Goal: Use online tool/utility: Utilize a website feature to perform a specific function

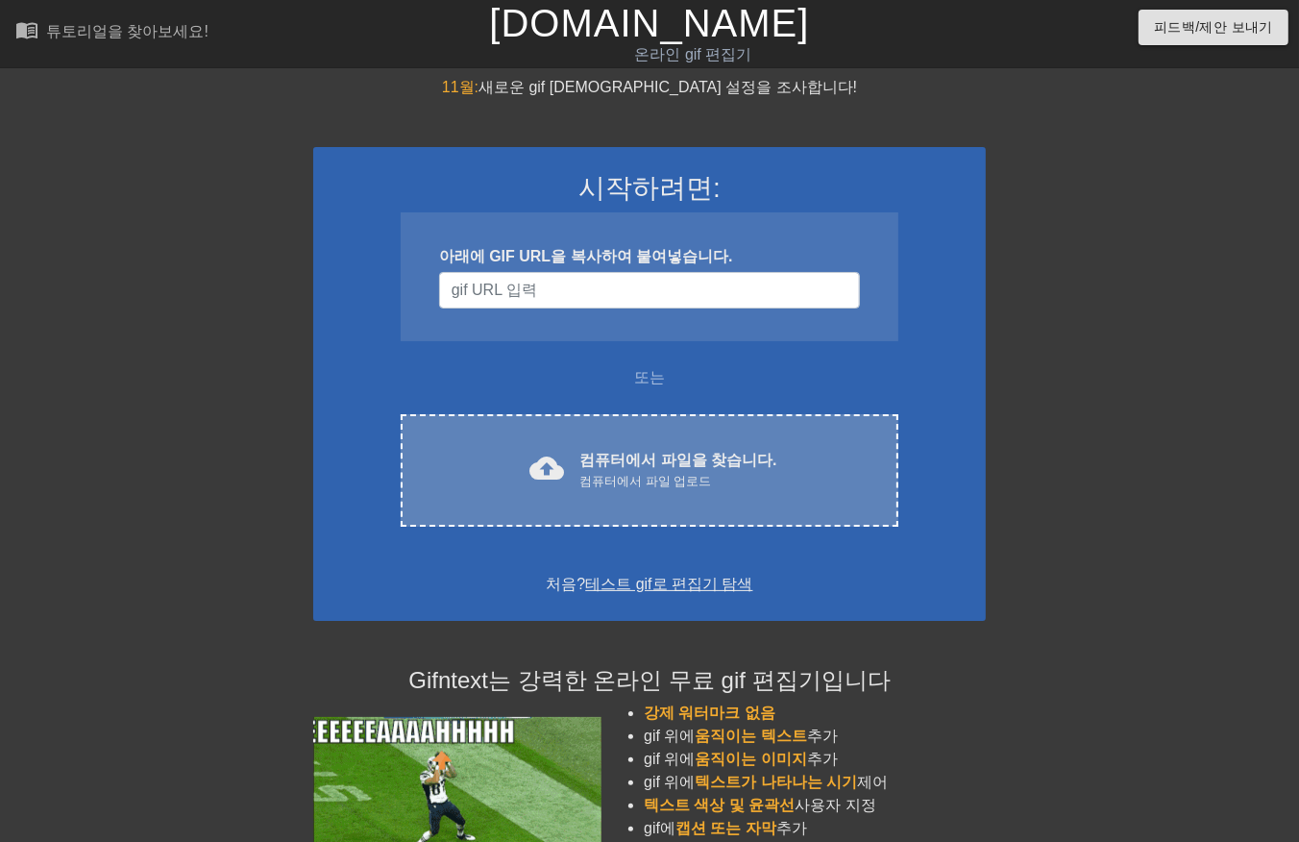
click at [660, 481] on div "컴퓨터에서 파일 업로드" at bounding box center [677, 481] width 197 height 19
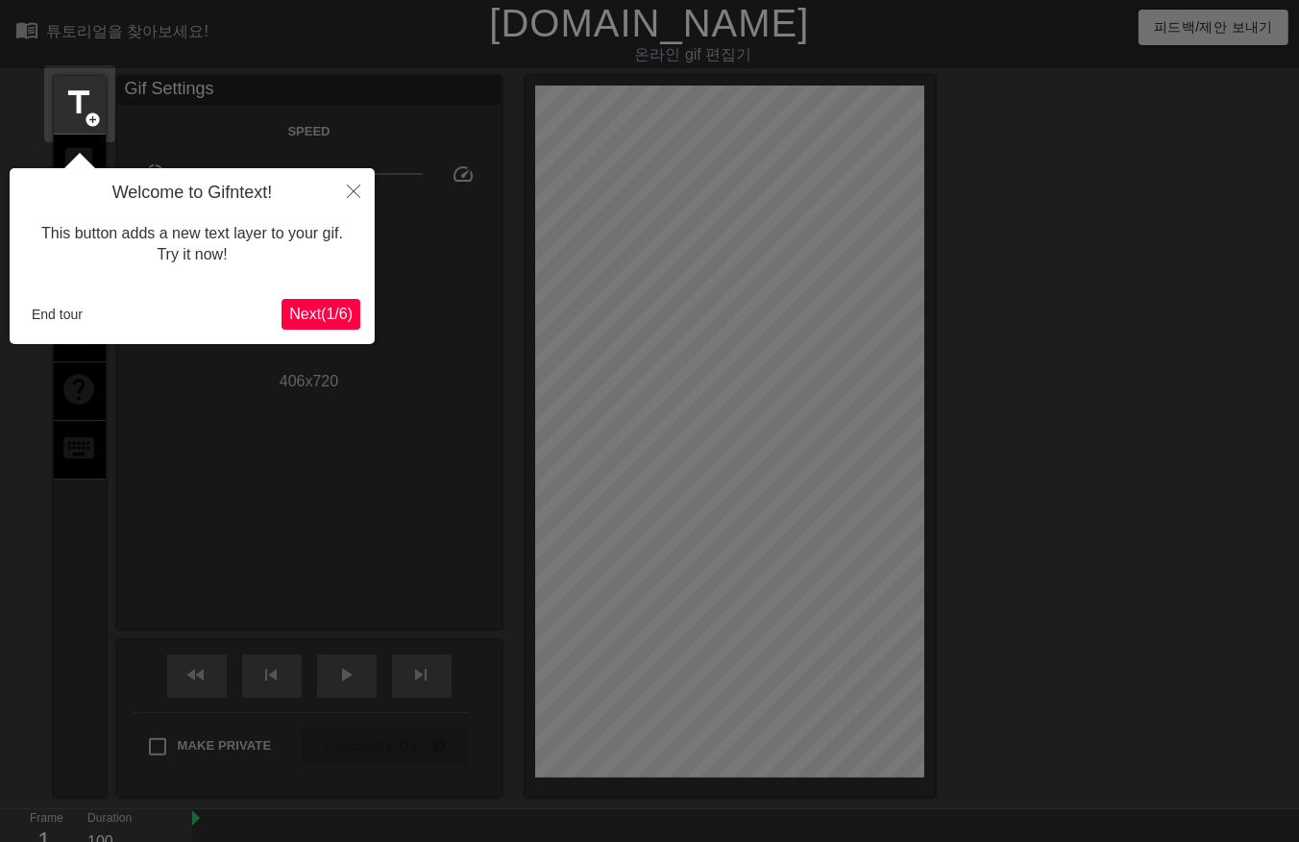
scroll to position [46, 0]
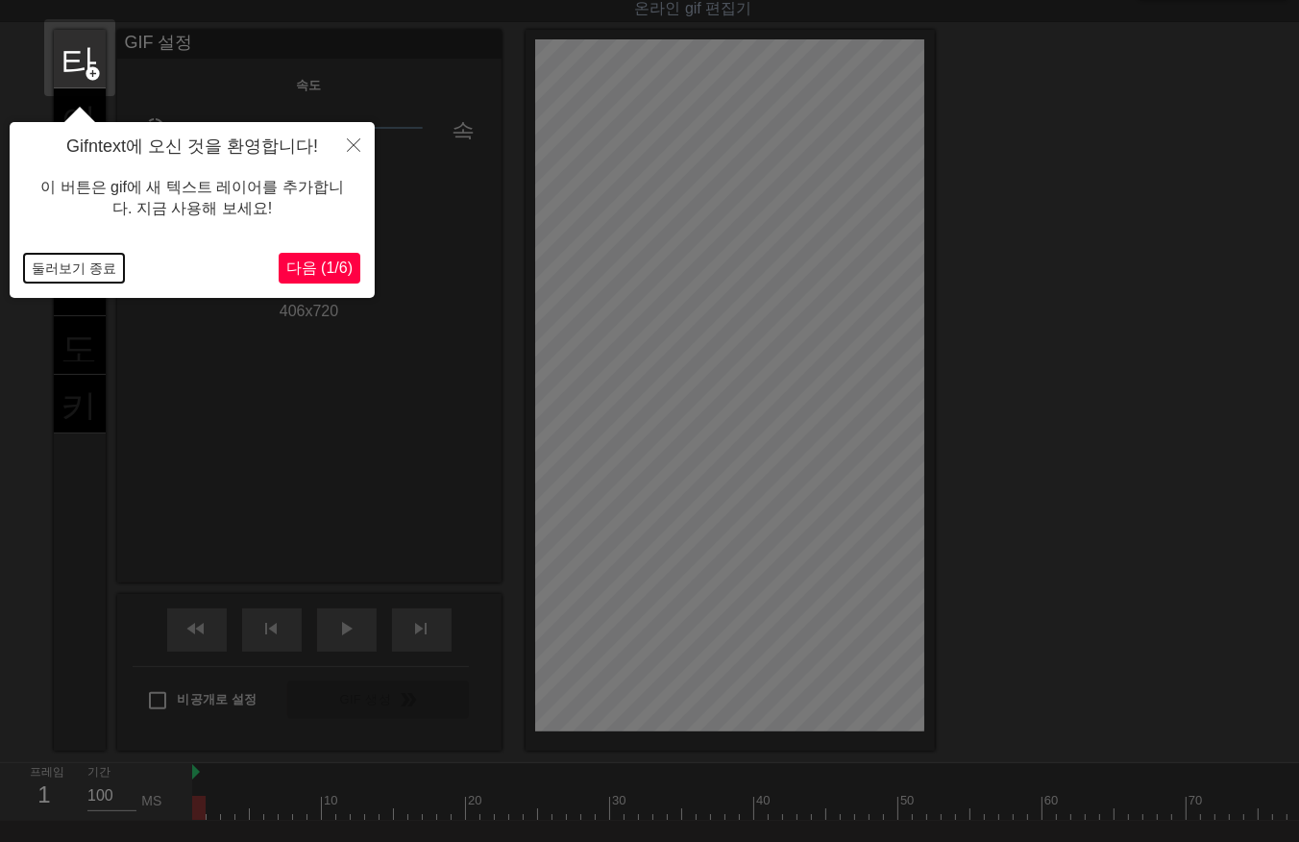
click at [40, 260] on button "둘러보기 종료" at bounding box center [74, 268] width 100 height 29
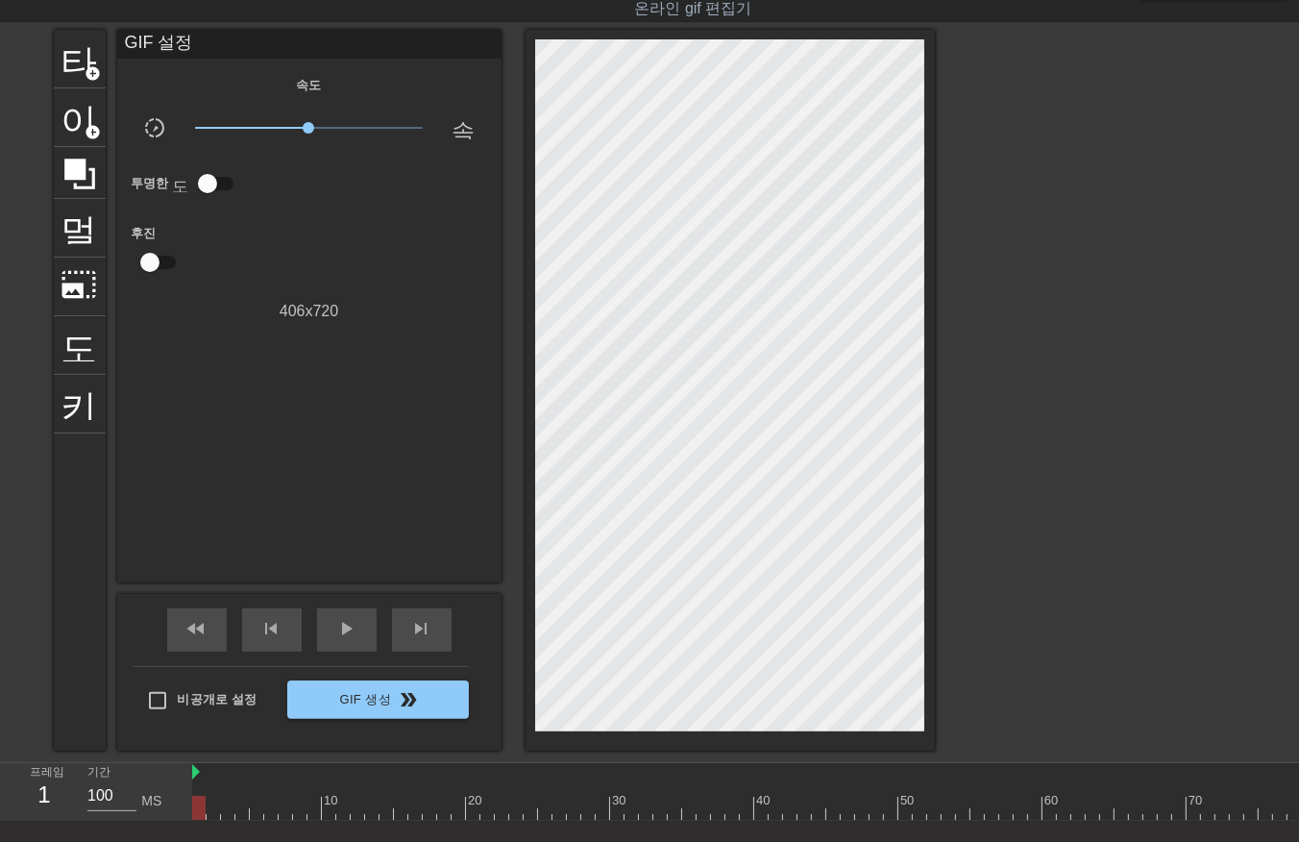
drag, startPoint x: 197, startPoint y: 808, endPoint x: -5, endPoint y: 911, distance: 226.4
click at [0, 841] on html "menu_book 튜토리얼을 찾아보세요! Gifntext.com 온라인 gif 편집기 피드백/제안 보내기 타이틀 add_circle 이미지 a…" at bounding box center [649, 454] width 1299 height 1000
drag, startPoint x: 202, startPoint y: 805, endPoint x: 918, endPoint y: 857, distance: 718.6
click at [970, 800] on div at bounding box center [976, 808] width 13 height 24
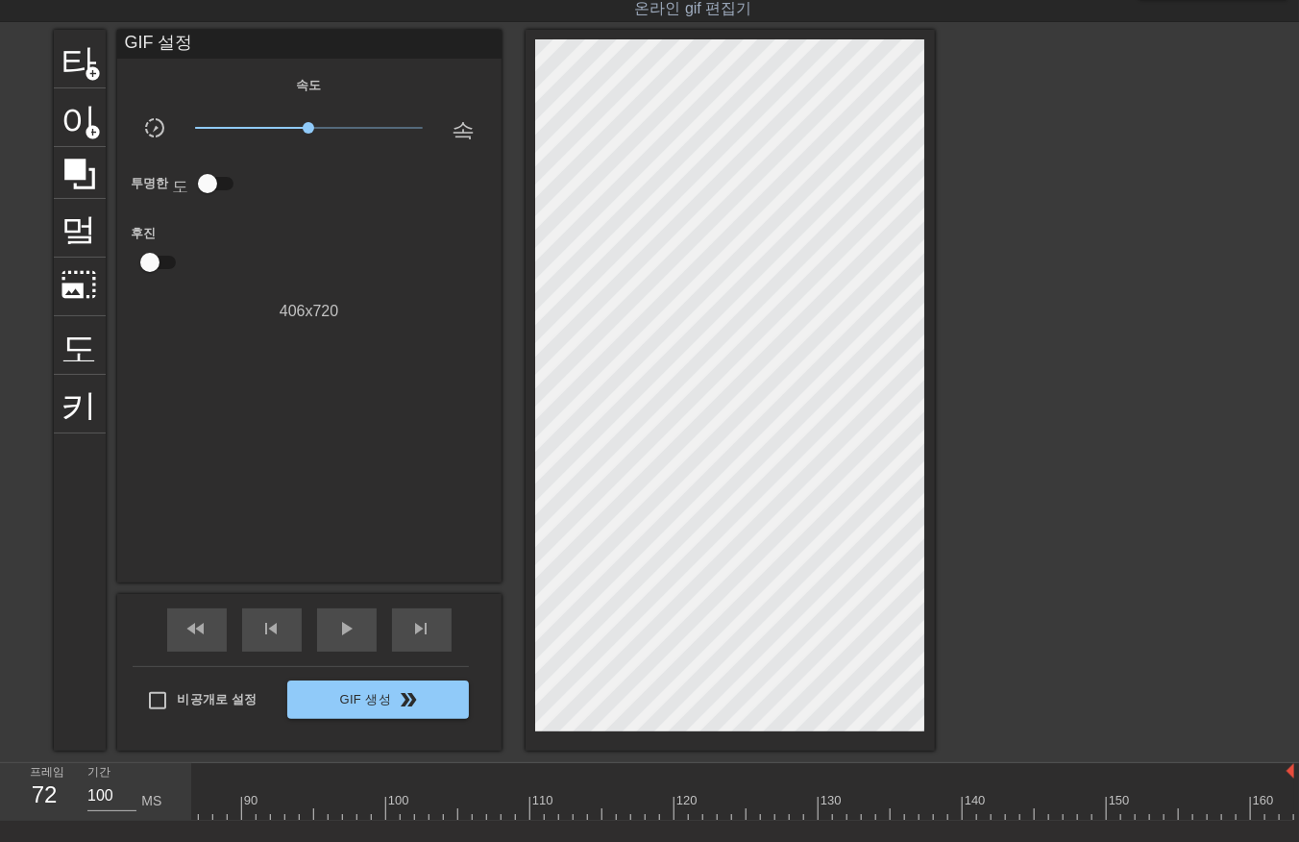
drag, startPoint x: 260, startPoint y: 809, endPoint x: -5, endPoint y: 909, distance: 283.4
click at [0, 841] on html "menu_book 튜토리얼을 찾아보세요! Gifntext.com 온라인 gif 편집기 피드백/제안 보내기 타이틀 add_circle 이미지 a…" at bounding box center [649, 454] width 1299 height 1000
drag, startPoint x: 200, startPoint y: 814, endPoint x: 192, endPoint y: 842, distance: 28.9
click at [192, 841] on html "menu_book 튜토리얼을 찾아보세요! Gifntext.com 온라인 gif 편집기 피드백/제안 보내기 타이틀 add_circle 이미지 a…" at bounding box center [649, 454] width 1299 height 1000
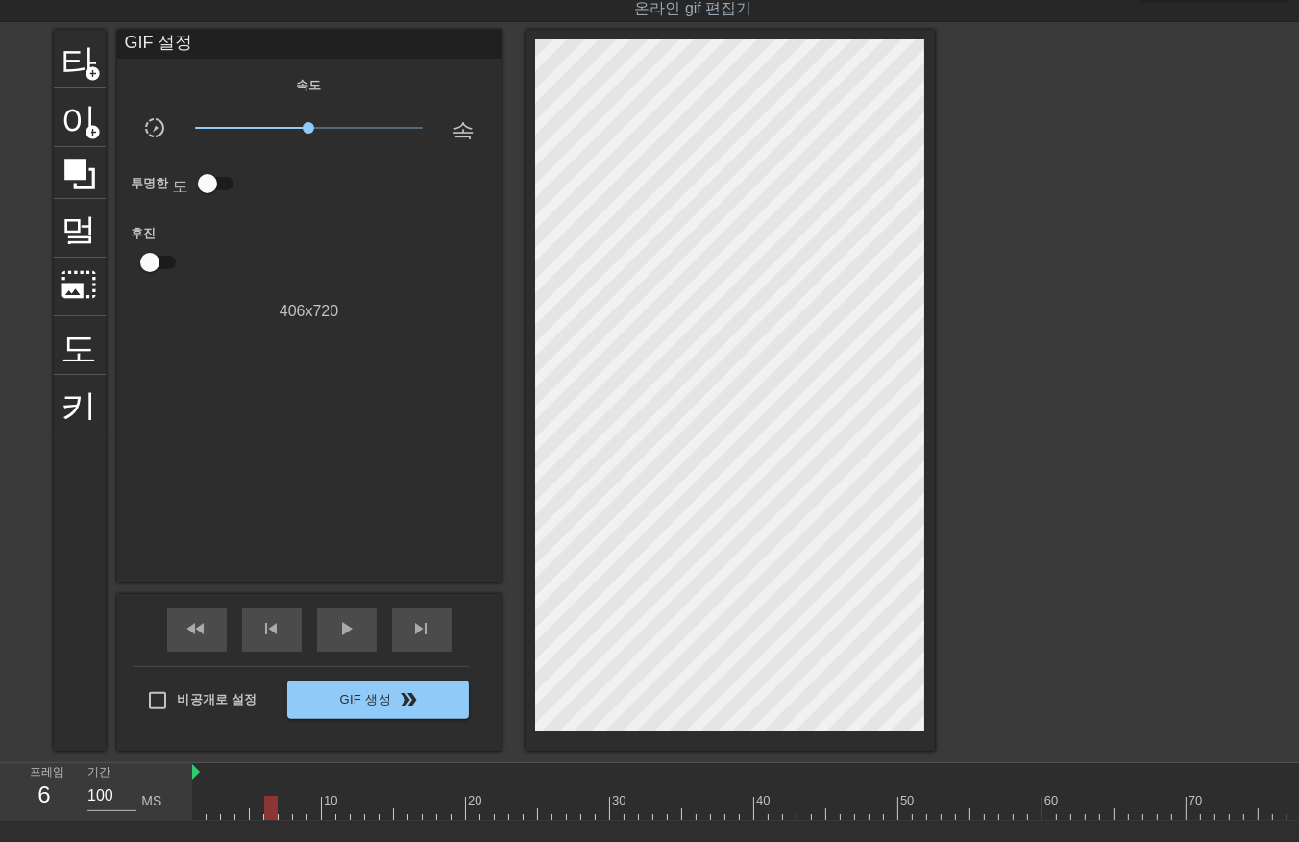
drag, startPoint x: 282, startPoint y: 808, endPoint x: 289, endPoint y: 818, distance: 12.3
drag, startPoint x: 314, startPoint y: 803, endPoint x: 324, endPoint y: 812, distance: 12.9
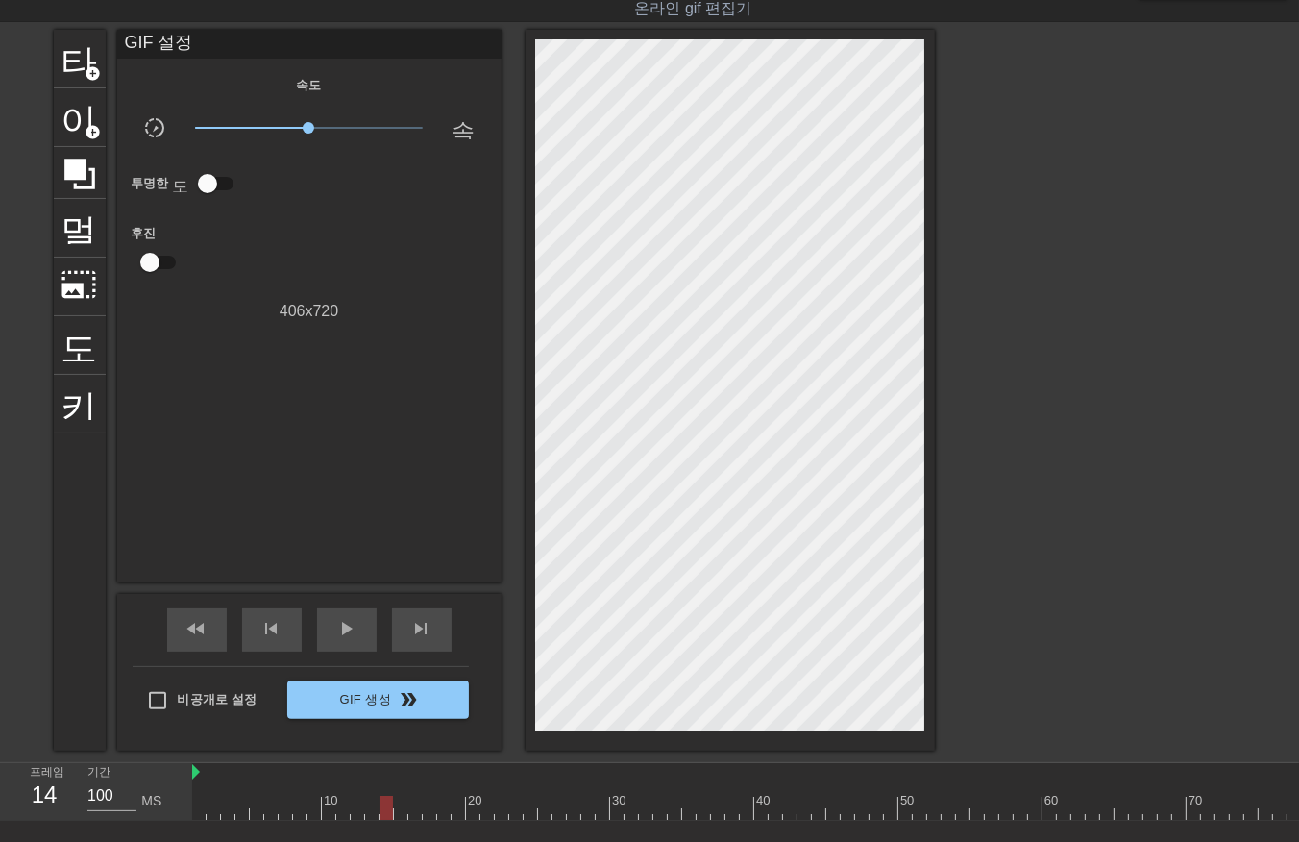
drag, startPoint x: 444, startPoint y: 808, endPoint x: 459, endPoint y: 815, distance: 16.8
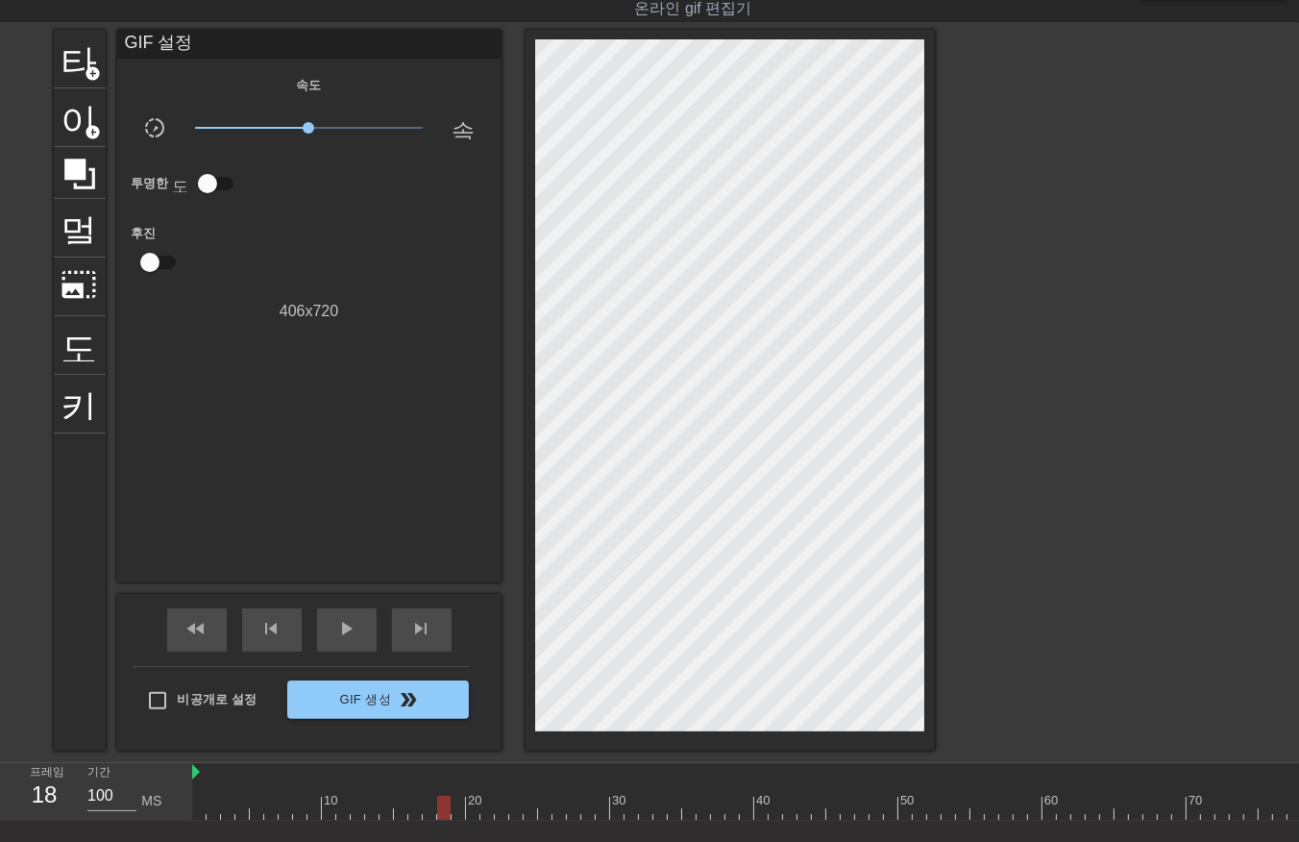
drag, startPoint x: 472, startPoint y: 805, endPoint x: 477, endPoint y: 817, distance: 12.5
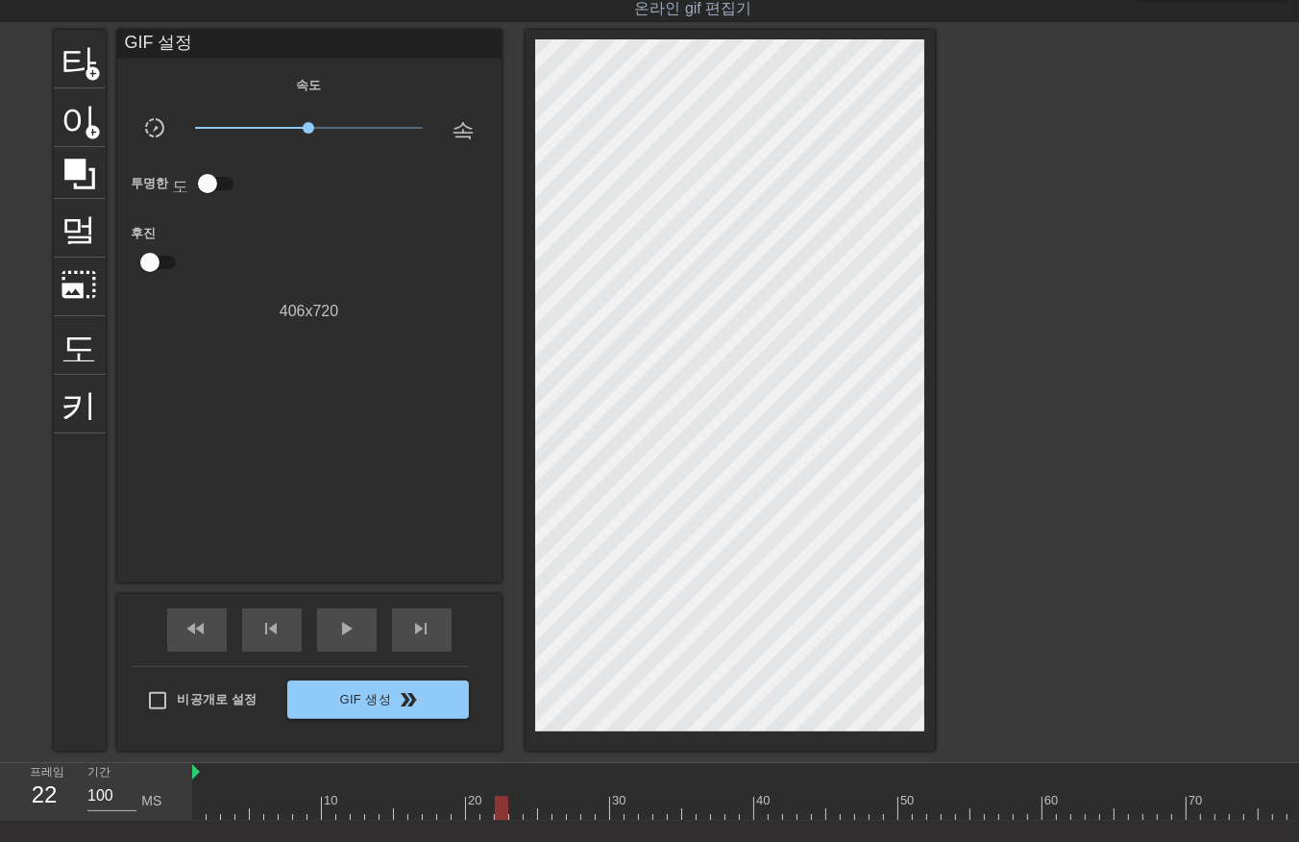
drag, startPoint x: 525, startPoint y: 804, endPoint x: 548, endPoint y: 811, distance: 24.0
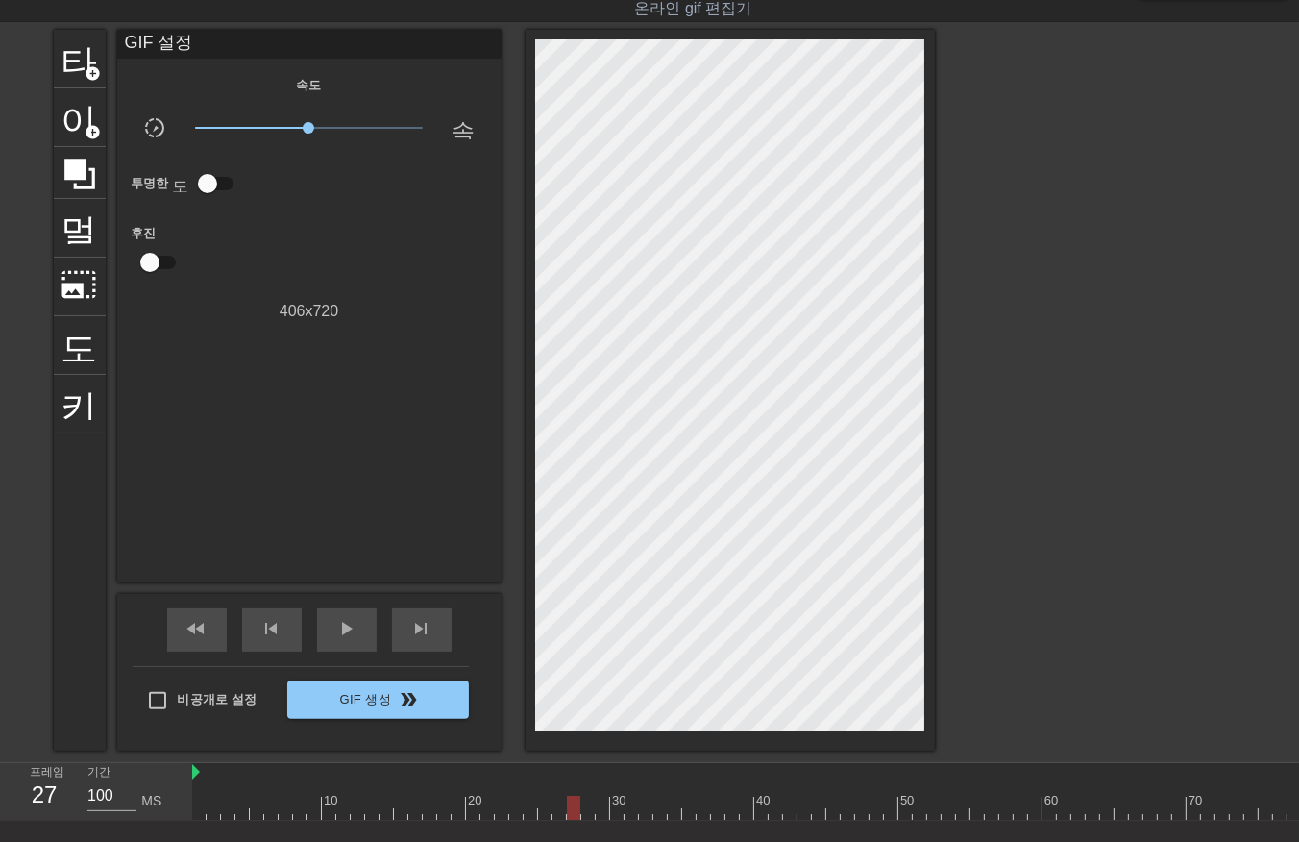
drag, startPoint x: 571, startPoint y: 803, endPoint x: 572, endPoint y: 813, distance: 9.7
drag, startPoint x: 616, startPoint y: 803, endPoint x: 610, endPoint y: 815, distance: 12.9
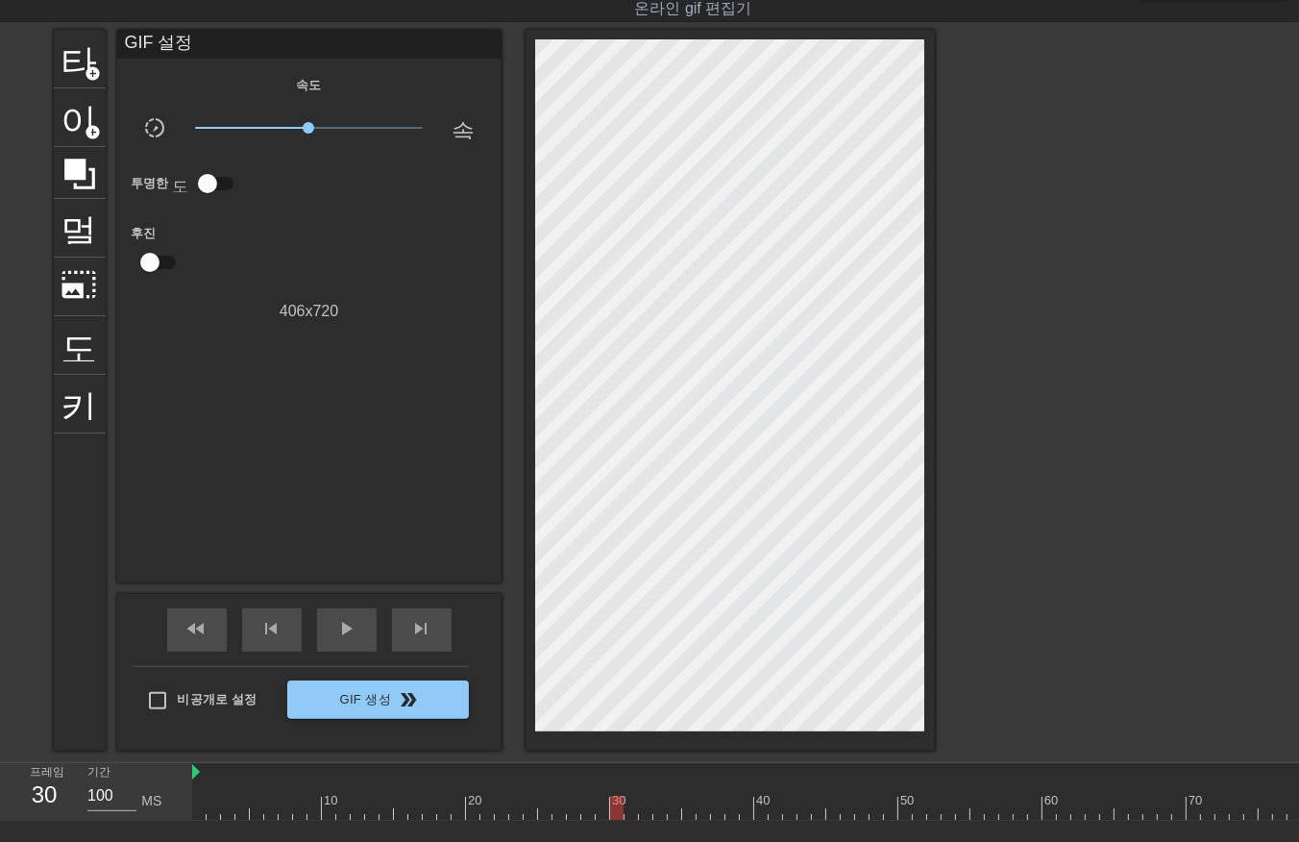
click at [887, 727] on div "menu_book 튜토리얼을 찾아보세요! Gifntext.com 온라인 gif 편집기 피드백/제안 보내기 타이틀 add_circle 이미지 a…" at bounding box center [649, 454] width 1299 height 1000
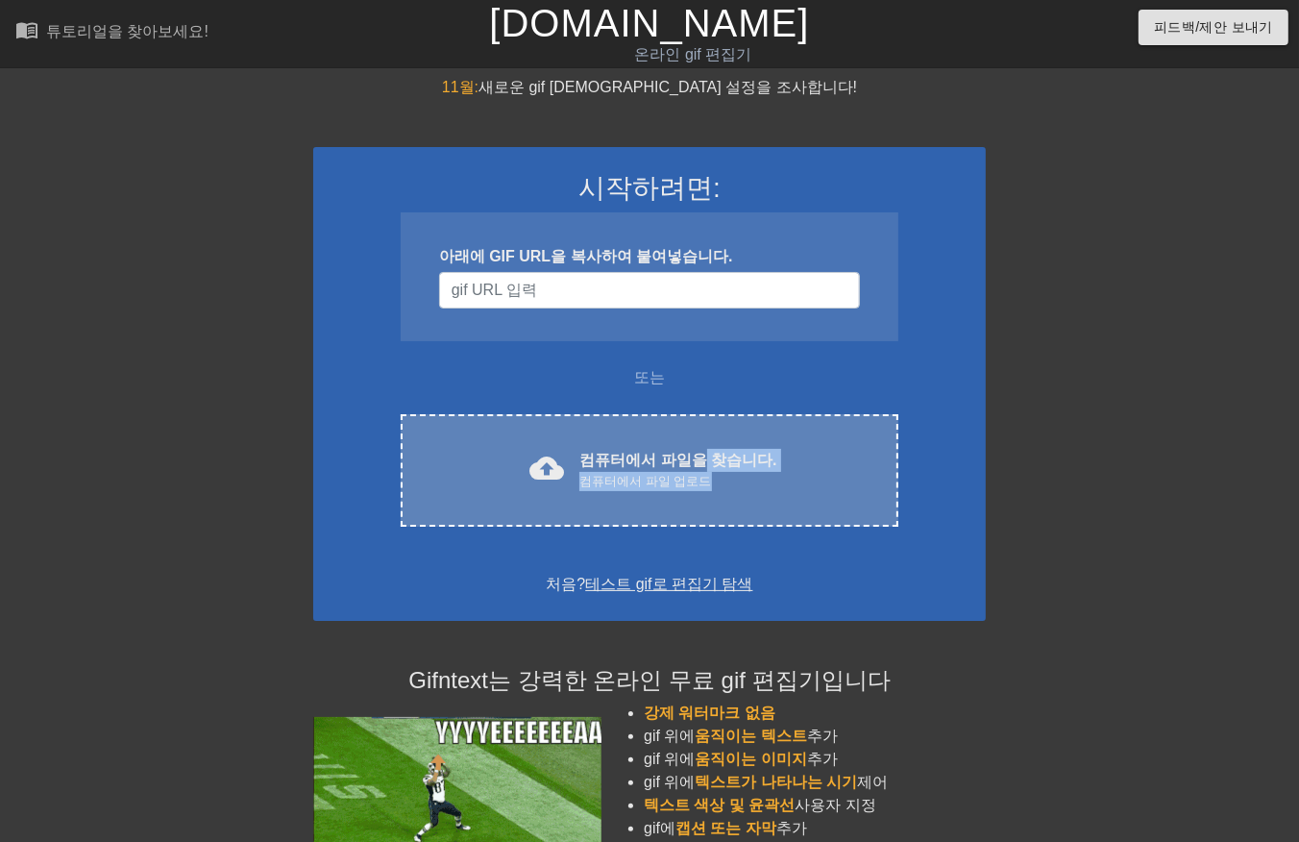
click at [704, 468] on div "컴퓨터에서 파일을 찾습니다. 컴퓨터에서 파일 업로드" at bounding box center [677, 470] width 197 height 42
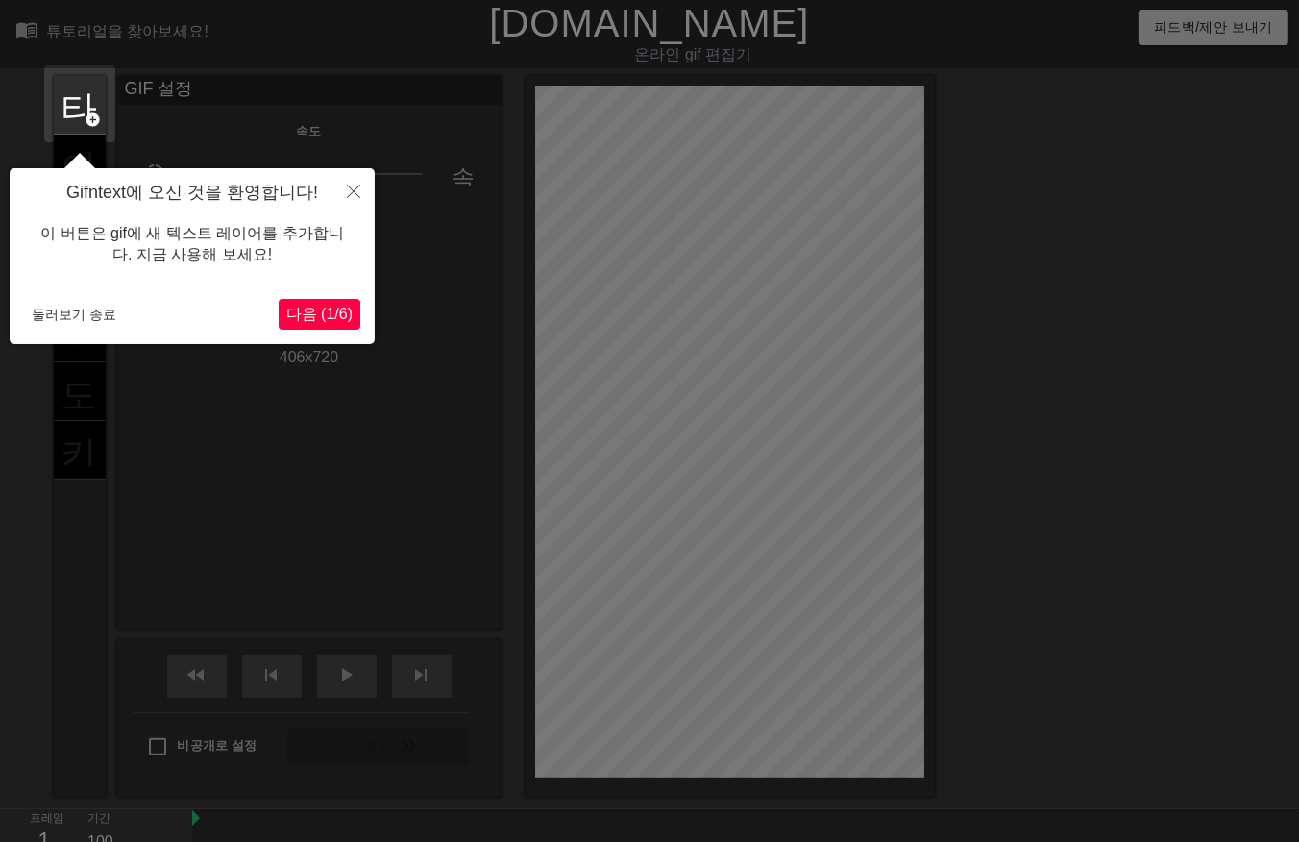
scroll to position [46, 0]
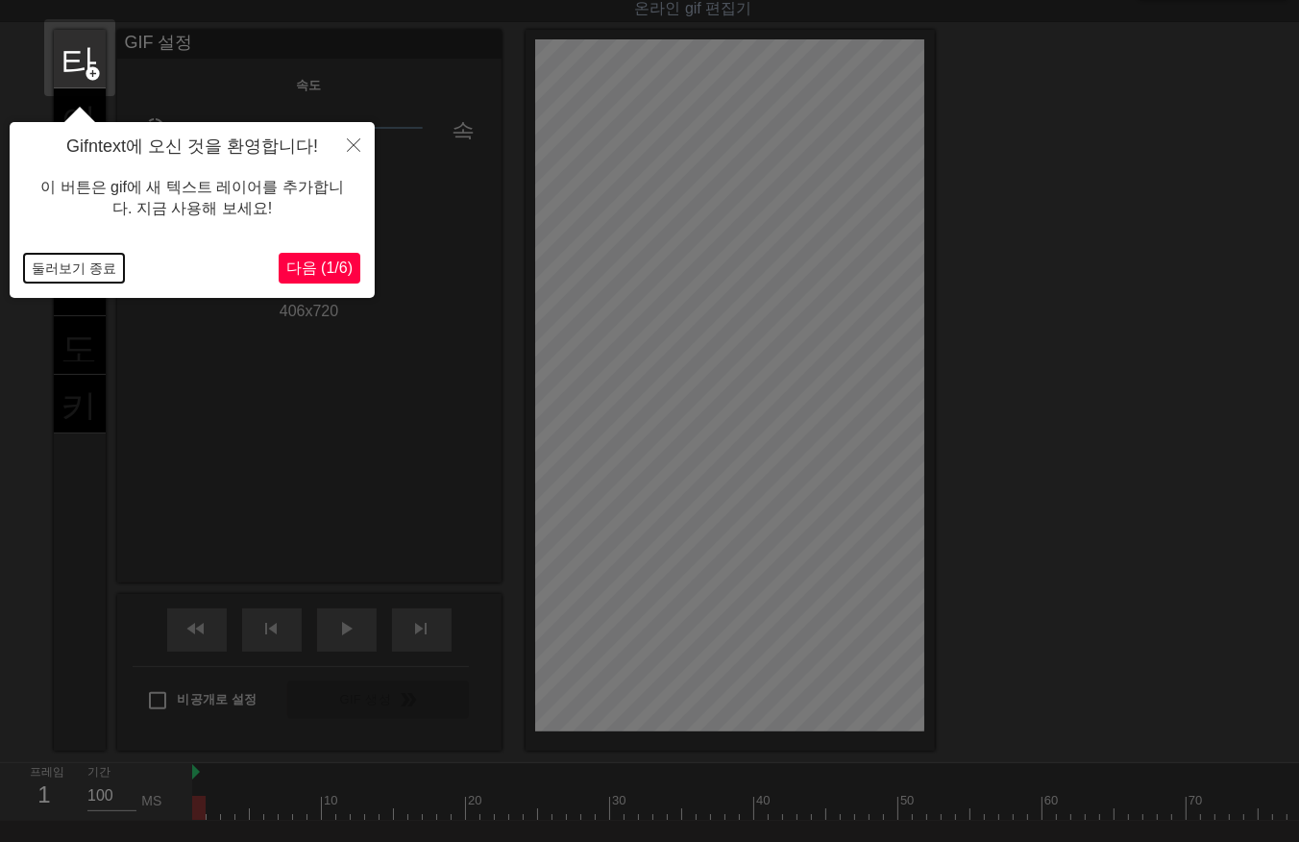
click at [90, 272] on button "둘러보기 종료" at bounding box center [74, 268] width 100 height 29
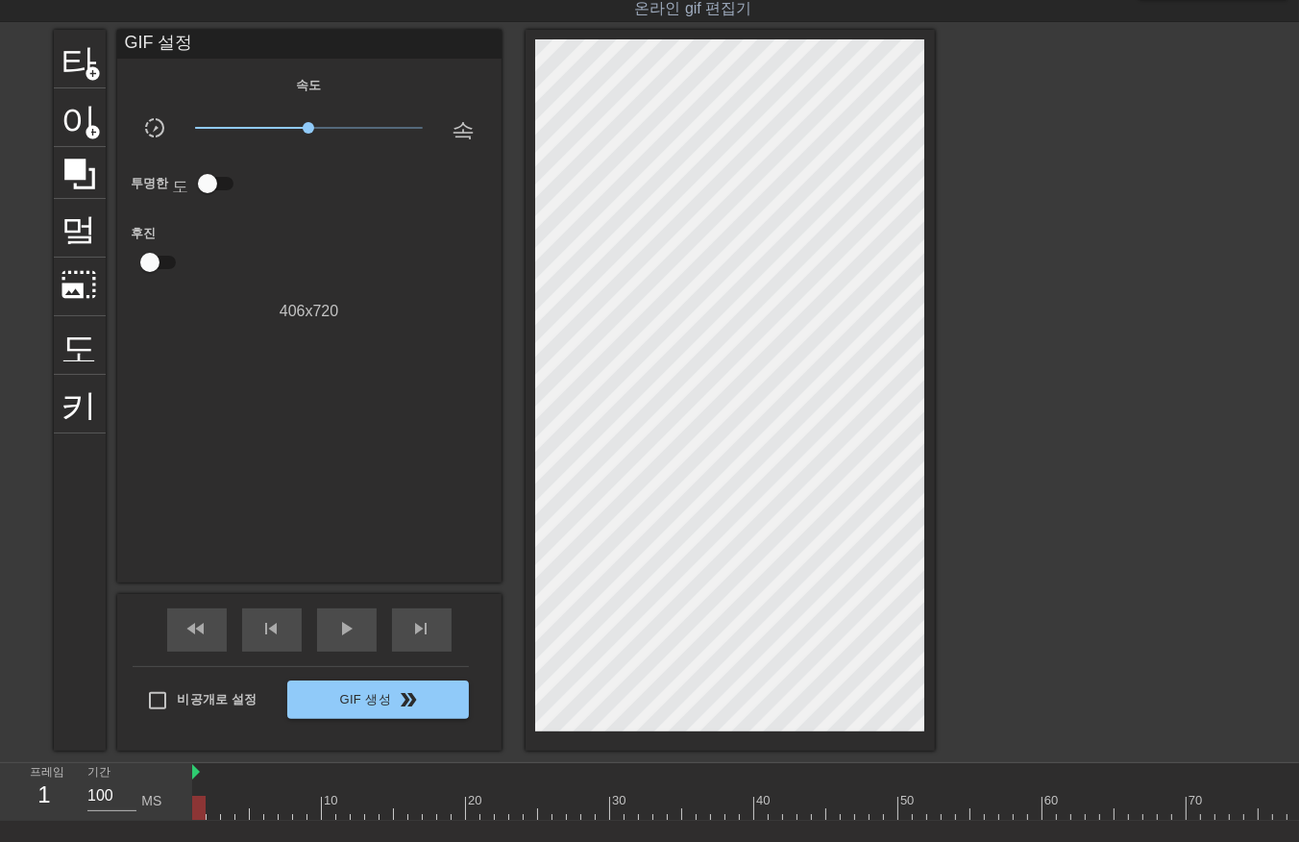
drag, startPoint x: 202, startPoint y: 813, endPoint x: 15, endPoint y: 798, distance: 186.9
click at [14, 820] on div "프레임 1 기간 100 MS 10 20 30 40 50 60 70 80 90 100" at bounding box center [649, 792] width 1299 height 58
click at [209, 804] on div at bounding box center [941, 808] width 1499 height 24
drag, startPoint x: 228, startPoint y: 801, endPoint x: 234, endPoint y: 809, distance: 10.2
click at [228, 802] on div at bounding box center [941, 808] width 1499 height 24
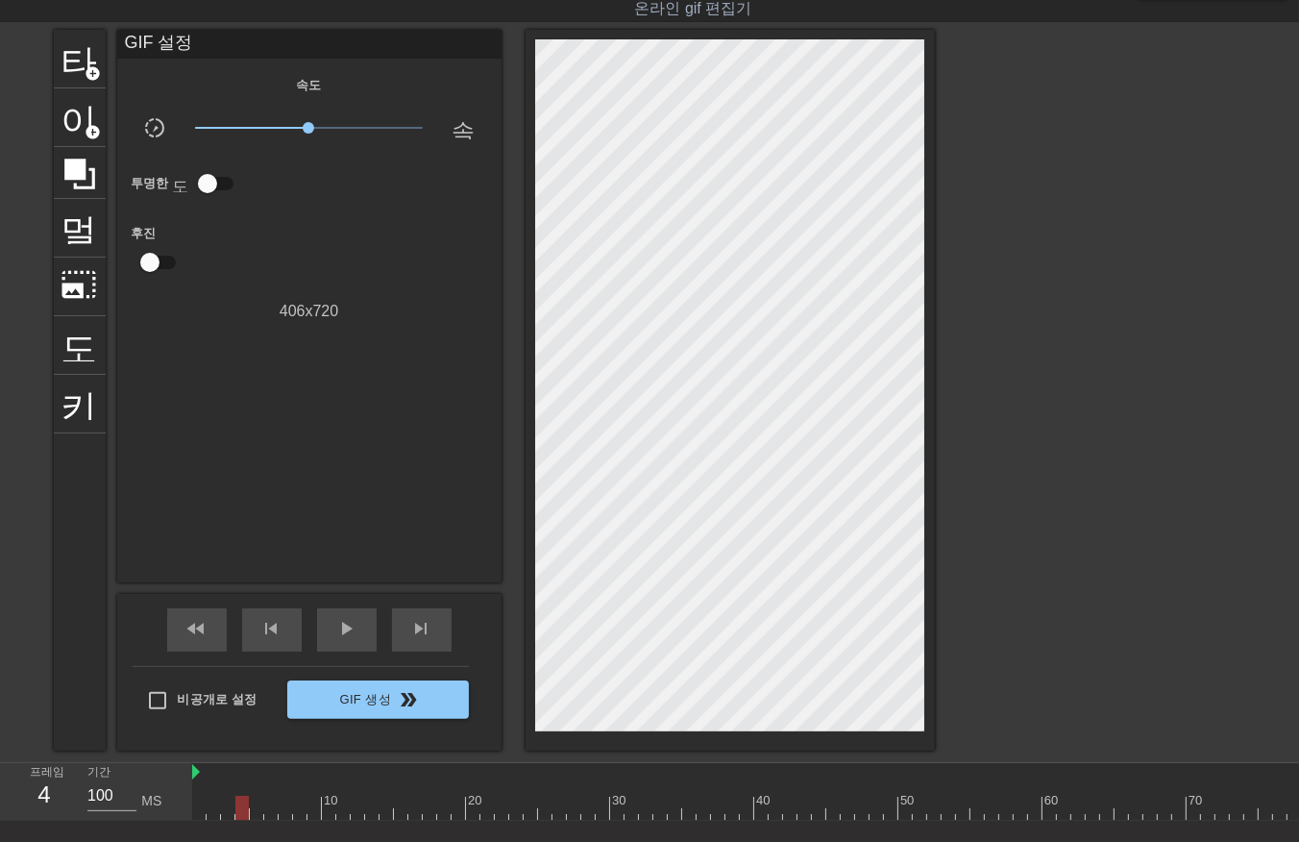
drag, startPoint x: 241, startPoint y: 804, endPoint x: 238, endPoint y: 815, distance: 11.0
click at [240, 809] on div at bounding box center [941, 808] width 1499 height 24
drag, startPoint x: 256, startPoint y: 803, endPoint x: 275, endPoint y: 813, distance: 21.5
click at [257, 809] on div at bounding box center [941, 808] width 1499 height 24
drag, startPoint x: 271, startPoint y: 802, endPoint x: 282, endPoint y: 810, distance: 13.1
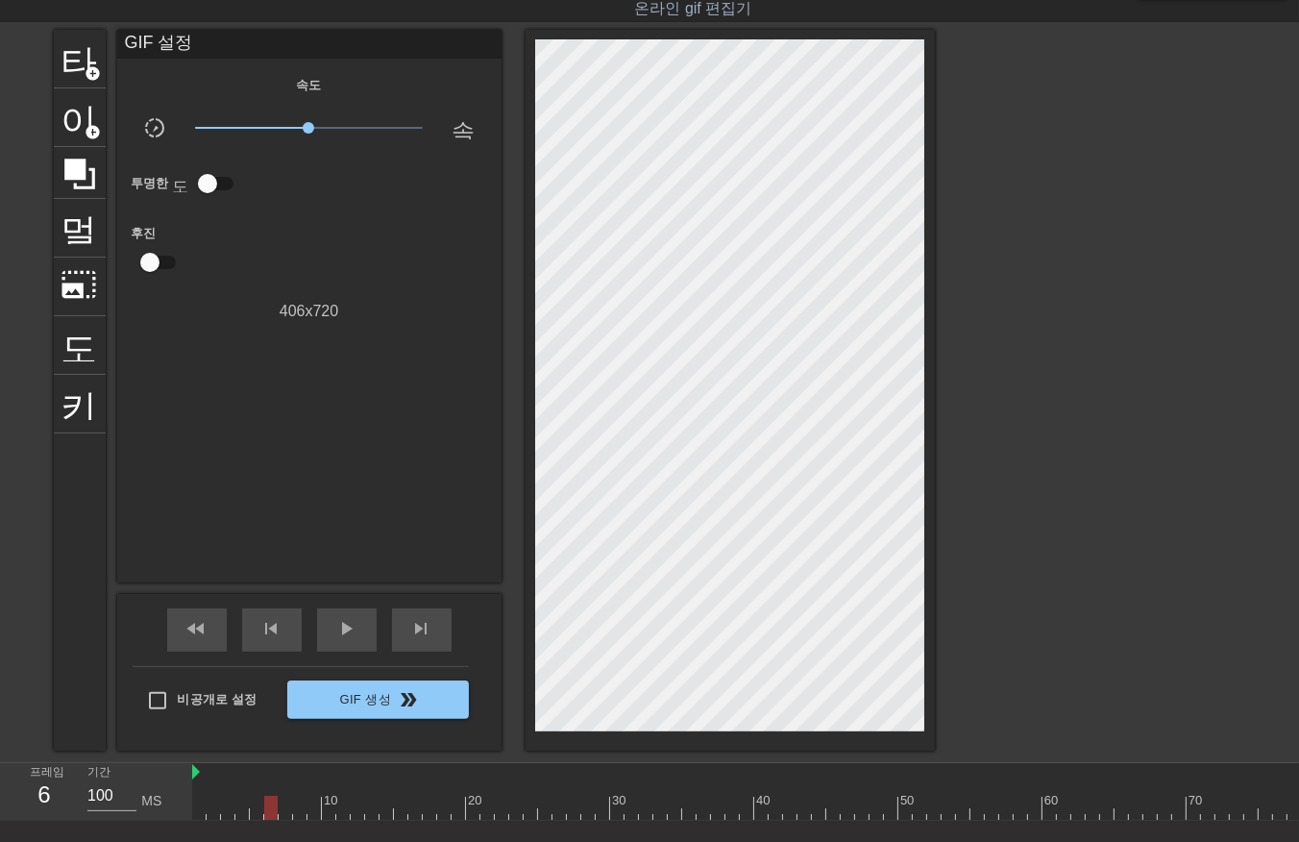
click at [271, 804] on div at bounding box center [941, 808] width 1499 height 24
click at [284, 808] on div at bounding box center [941, 808] width 1499 height 24
click at [299, 809] on div at bounding box center [941, 808] width 1499 height 24
drag, startPoint x: 310, startPoint y: 807, endPoint x: 321, endPoint y: 811, distance: 11.2
click at [310, 808] on div at bounding box center [941, 808] width 1499 height 24
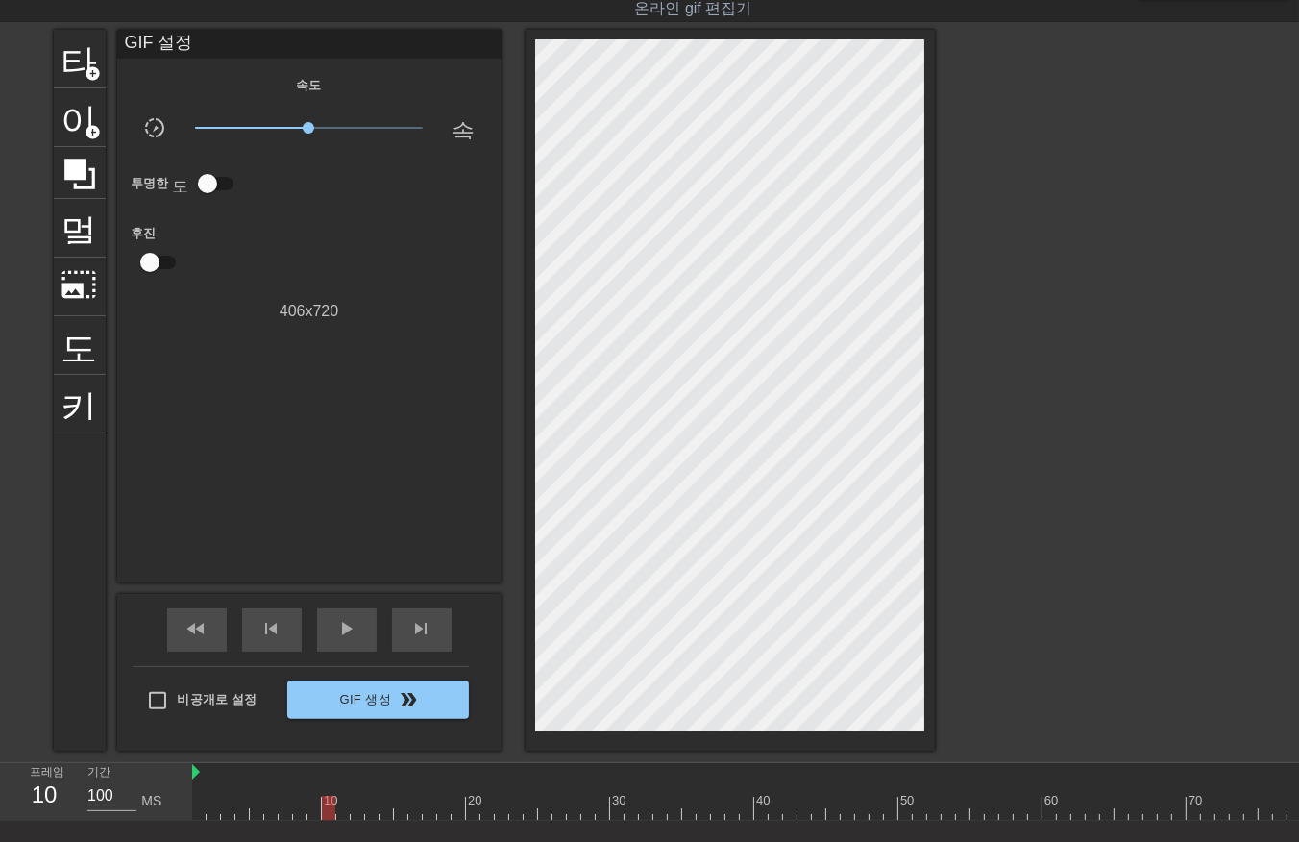
click at [327, 807] on div at bounding box center [941, 808] width 1499 height 24
click at [341, 807] on div at bounding box center [941, 808] width 1499 height 24
drag, startPoint x: 355, startPoint y: 807, endPoint x: 367, endPoint y: 809, distance: 11.7
click at [355, 808] on div at bounding box center [941, 808] width 1499 height 24
drag, startPoint x: 367, startPoint y: 805, endPoint x: 377, endPoint y: 809, distance: 10.3
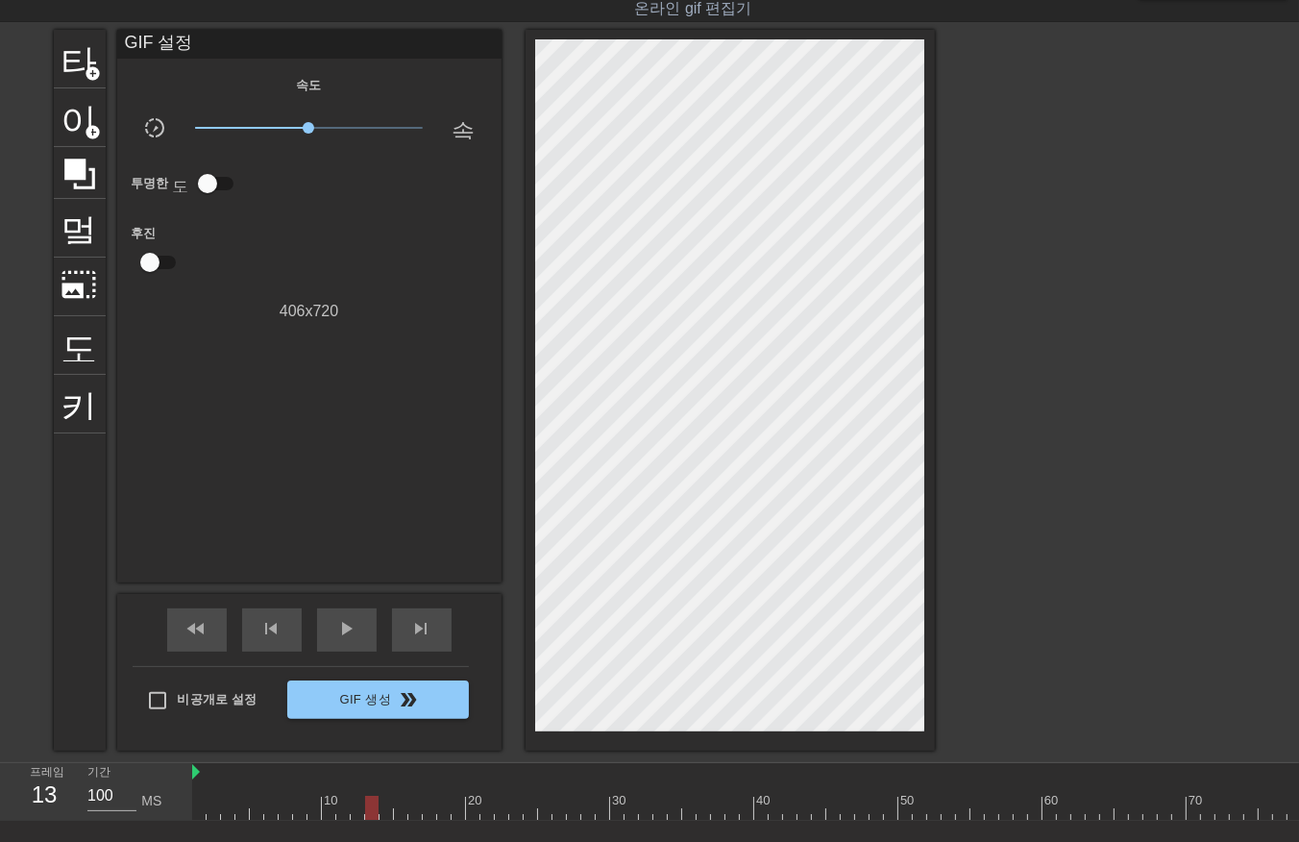
click at [367, 807] on div at bounding box center [941, 808] width 1499 height 24
click at [381, 804] on div at bounding box center [941, 808] width 1499 height 24
drag, startPoint x: 397, startPoint y: 801, endPoint x: 415, endPoint y: 820, distance: 25.8
click at [398, 804] on div at bounding box center [941, 808] width 1499 height 24
click at [410, 805] on div at bounding box center [941, 808] width 1499 height 24
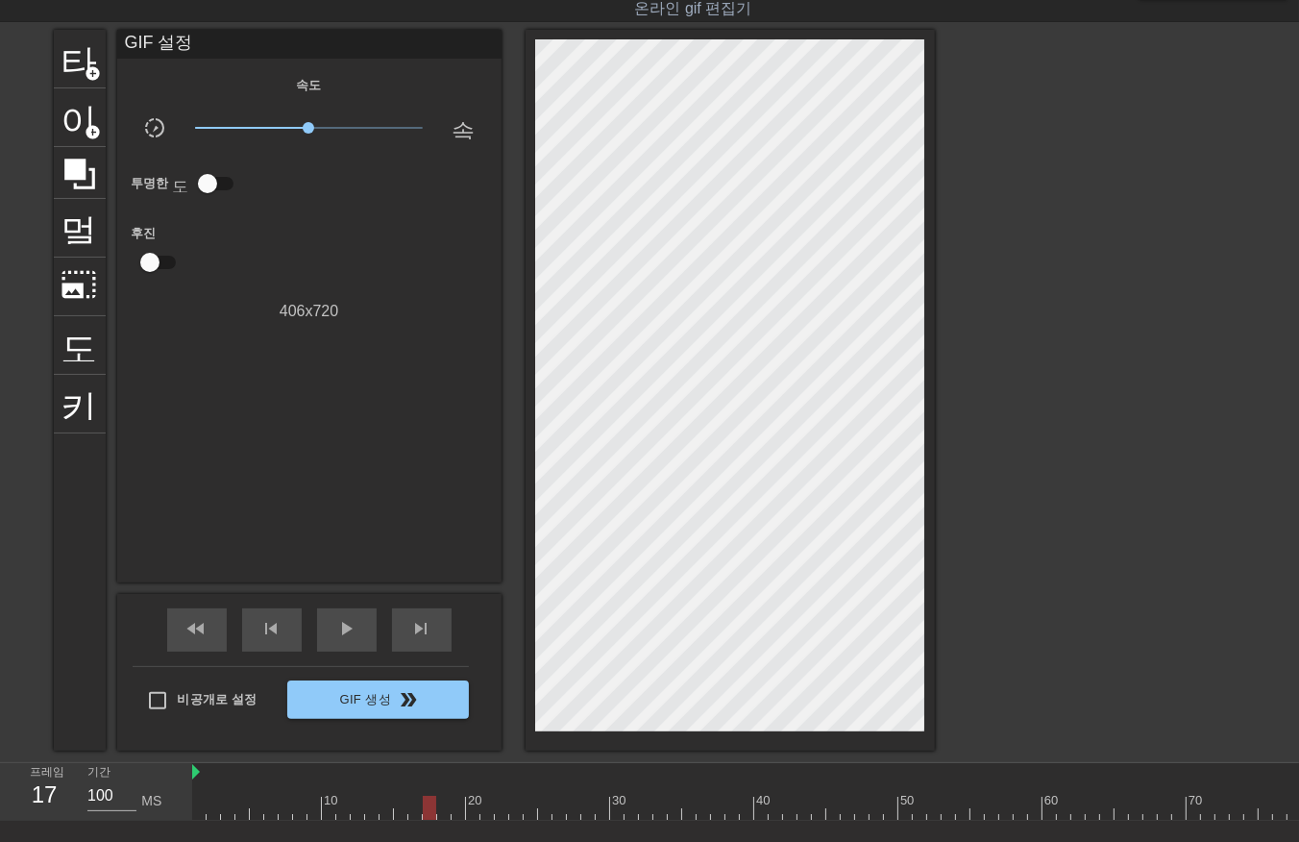
click at [426, 802] on div at bounding box center [941, 808] width 1499 height 24
click at [445, 807] on div at bounding box center [941, 808] width 1499 height 24
drag, startPoint x: 459, startPoint y: 800, endPoint x: 478, endPoint y: 807, distance: 20.4
click at [464, 805] on div at bounding box center [941, 808] width 1499 height 24
click at [472, 805] on div at bounding box center [941, 808] width 1499 height 24
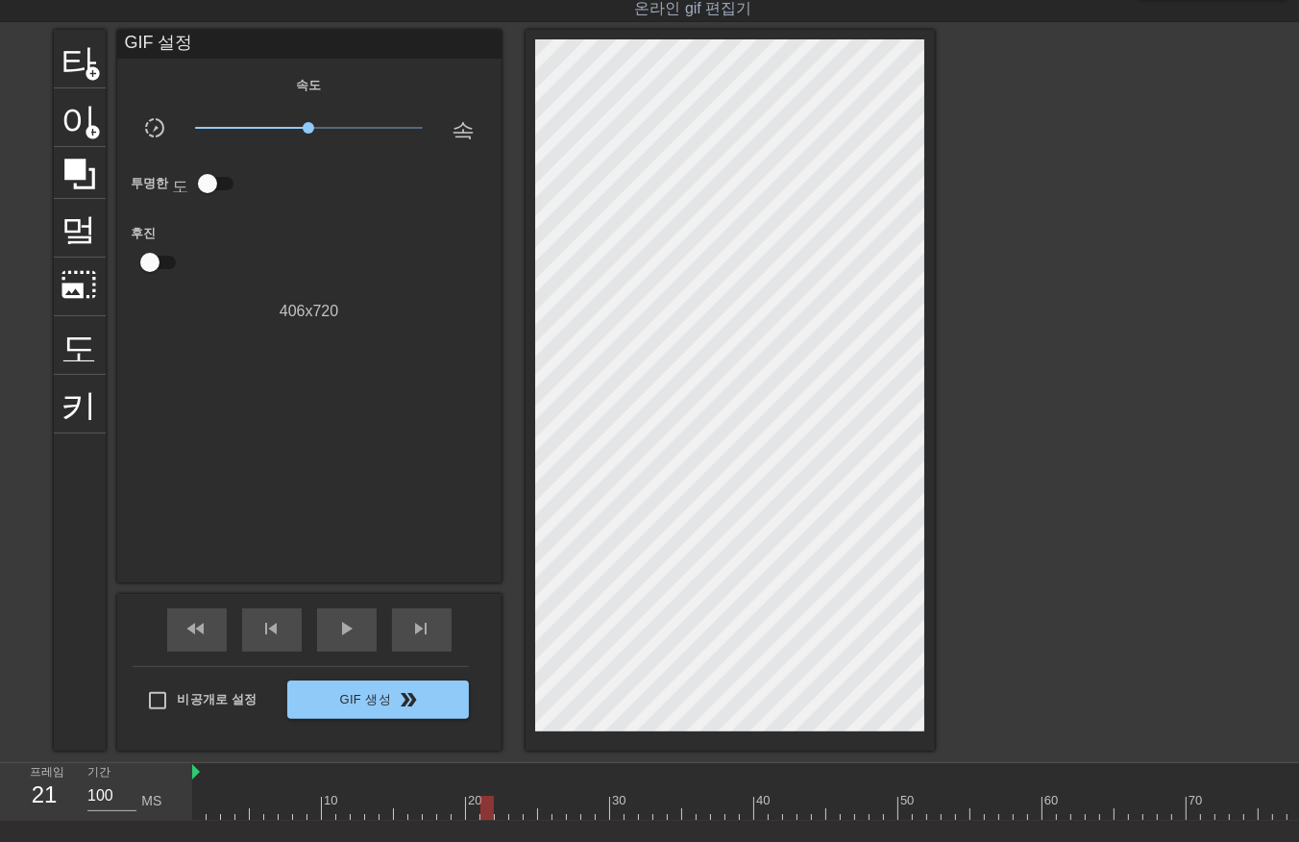
click at [484, 808] on div at bounding box center [941, 808] width 1499 height 24
drag, startPoint x: 502, startPoint y: 799, endPoint x: 504, endPoint y: 812, distance: 12.8
click at [502, 809] on div at bounding box center [941, 808] width 1499 height 24
click at [516, 808] on div at bounding box center [941, 808] width 1499 height 24
click at [528, 808] on div at bounding box center [941, 808] width 1499 height 24
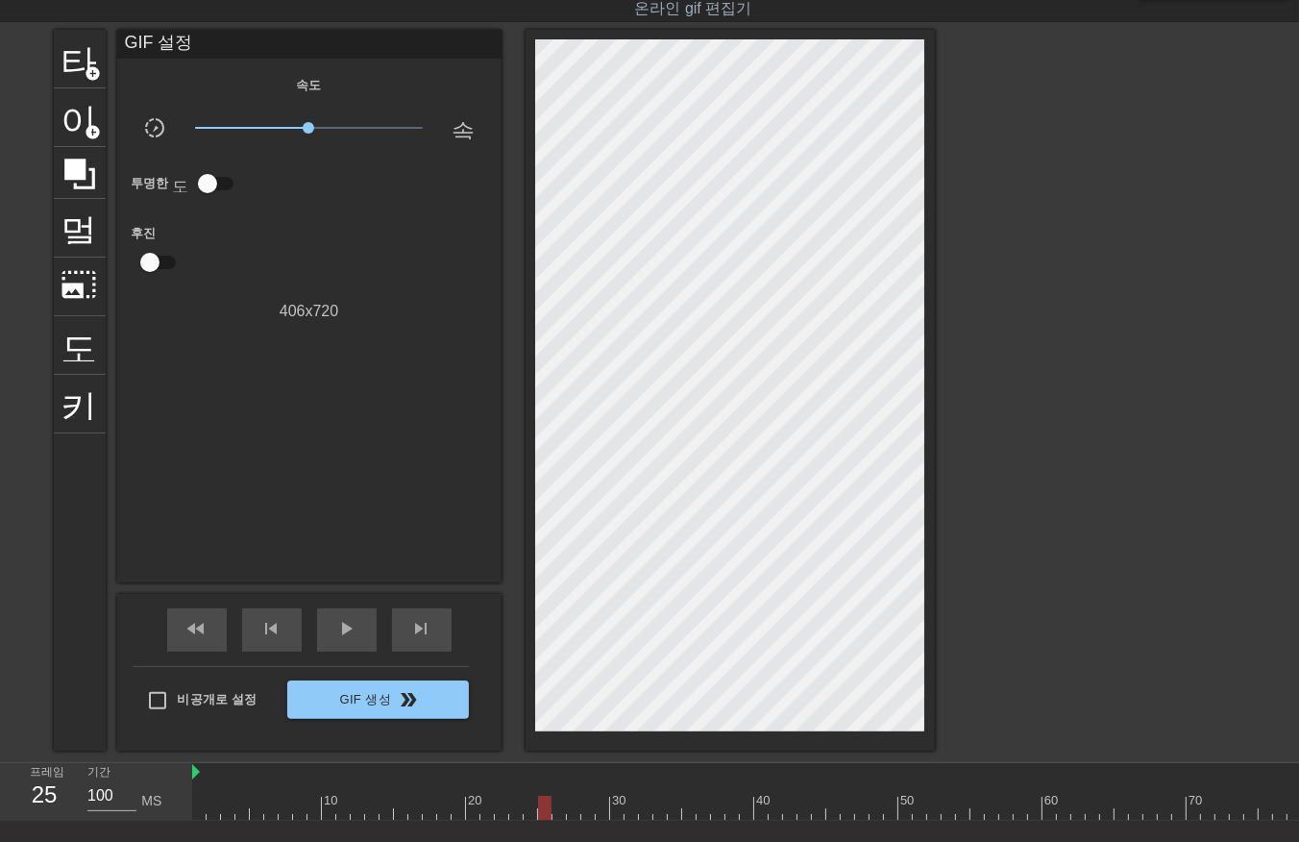
drag, startPoint x: 542, startPoint y: 803, endPoint x: 560, endPoint y: 821, distance: 25.8
click at [542, 807] on div at bounding box center [941, 808] width 1499 height 24
drag, startPoint x: 554, startPoint y: 803, endPoint x: 565, endPoint y: 815, distance: 15.6
click at [555, 811] on div at bounding box center [941, 808] width 1499 height 24
click at [570, 804] on div at bounding box center [941, 808] width 1499 height 24
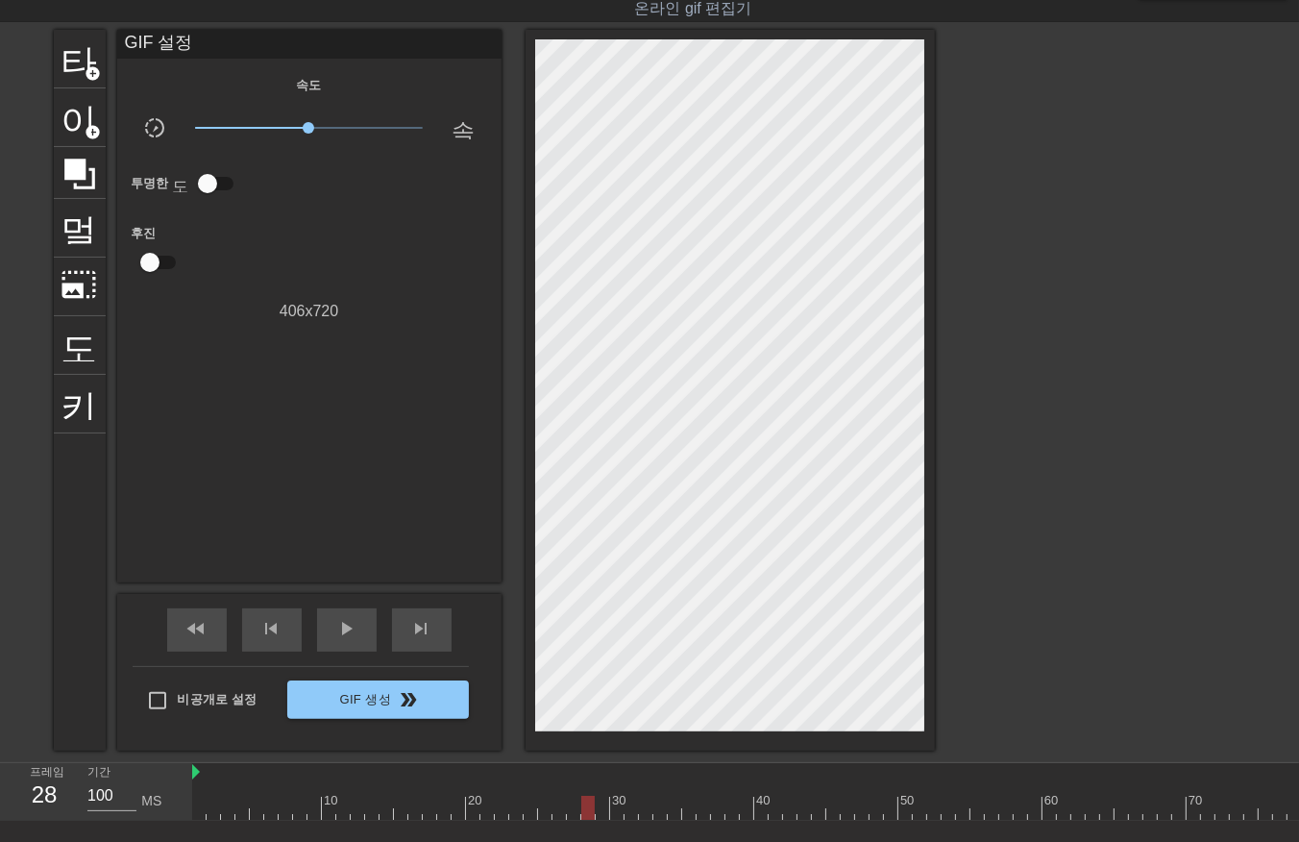
drag, startPoint x: 583, startPoint y: 799, endPoint x: 599, endPoint y: 805, distance: 16.4
click at [588, 802] on div at bounding box center [941, 808] width 1499 height 24
click at [600, 797] on div at bounding box center [941, 808] width 1499 height 24
click at [618, 803] on div at bounding box center [941, 808] width 1499 height 24
drag, startPoint x: 628, startPoint y: 807, endPoint x: 639, endPoint y: 822, distance: 18.7
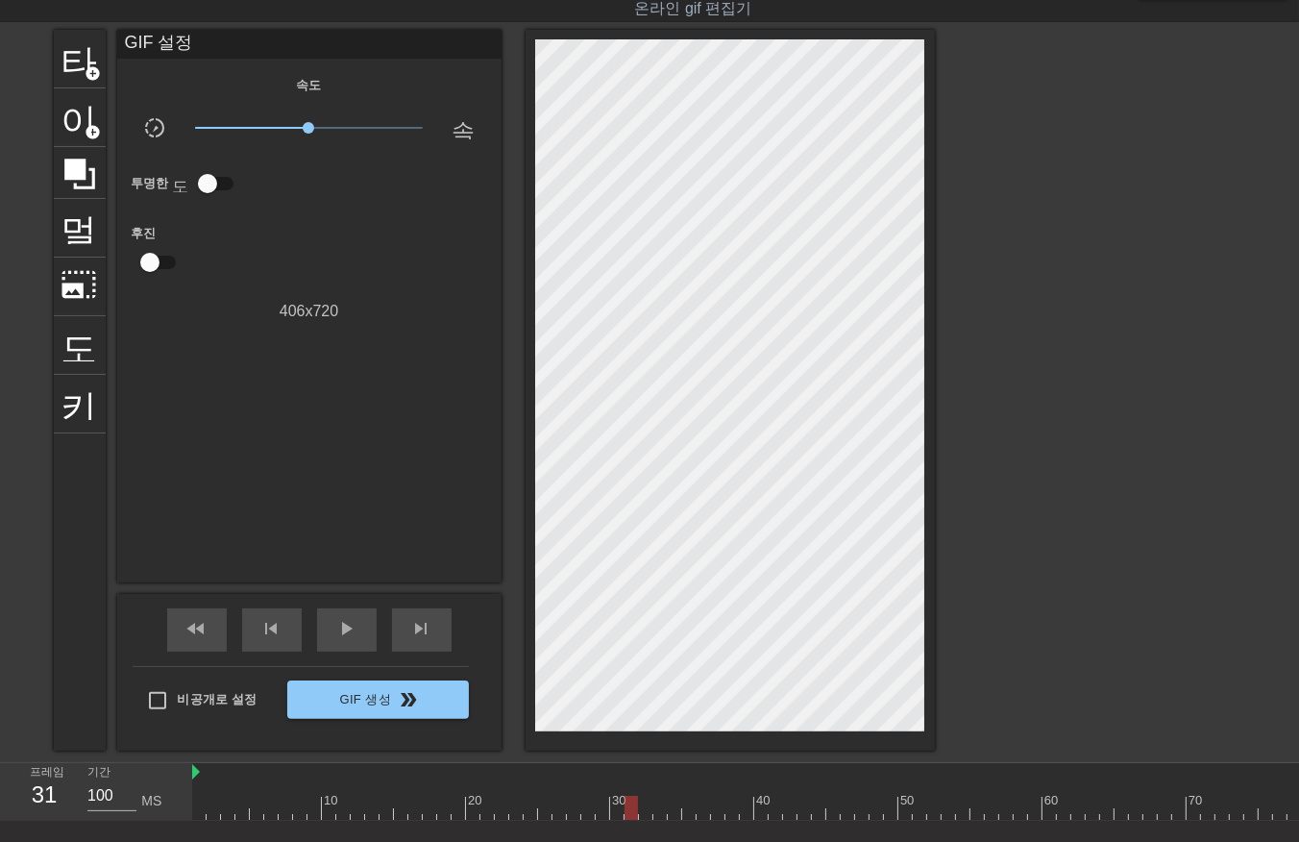
click at [629, 814] on div at bounding box center [941, 808] width 1499 height 24
click at [641, 807] on div at bounding box center [941, 808] width 1499 height 24
drag, startPoint x: 657, startPoint y: 801, endPoint x: 655, endPoint y: 817, distance: 15.5
click at [655, 815] on div at bounding box center [941, 808] width 1499 height 24
click at [670, 813] on div at bounding box center [941, 808] width 1499 height 24
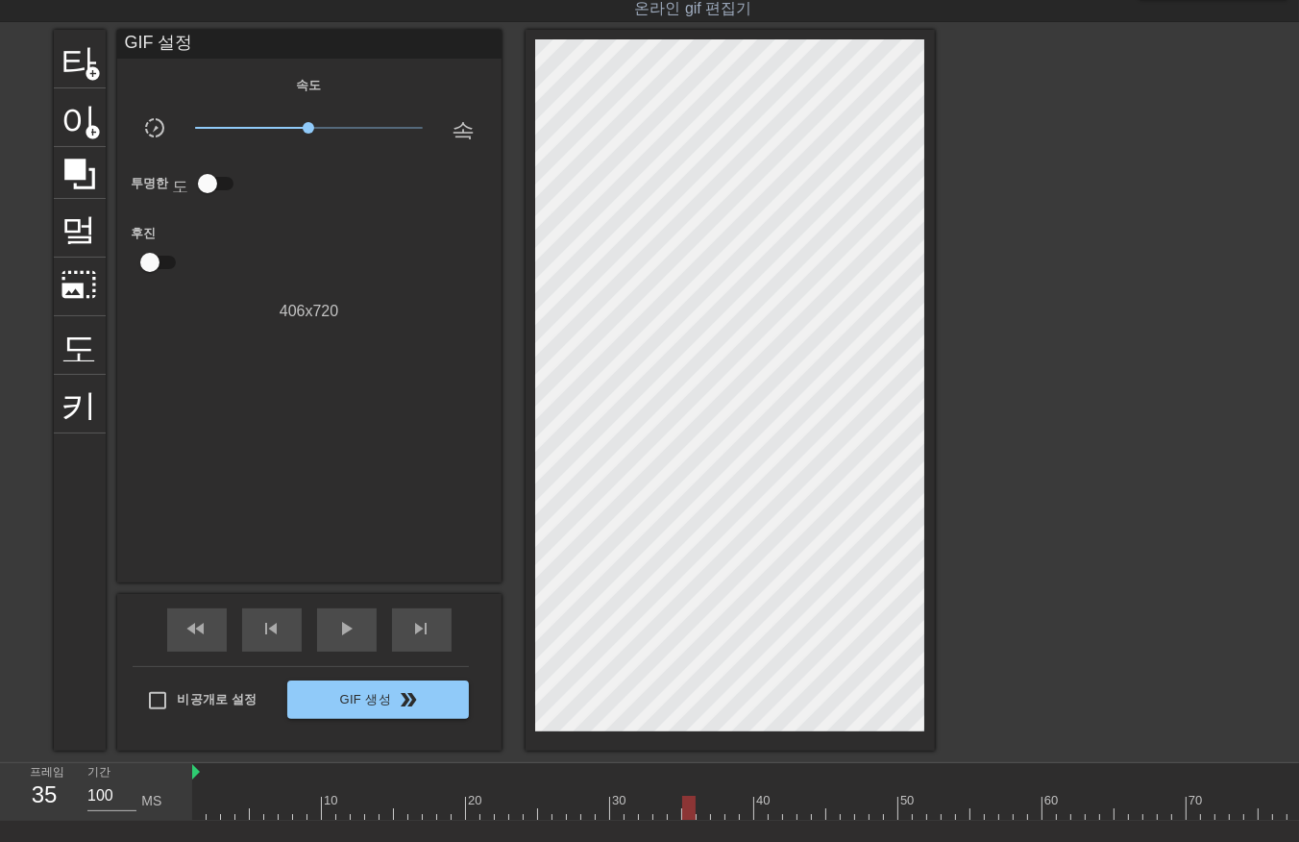
click at [686, 817] on div at bounding box center [941, 808] width 1499 height 24
drag, startPoint x: 706, startPoint y: 807, endPoint x: 705, endPoint y: 818, distance: 10.6
click at [703, 814] on div at bounding box center [941, 808] width 1499 height 24
click at [716, 812] on div at bounding box center [941, 808] width 1499 height 24
drag, startPoint x: 728, startPoint y: 805, endPoint x: 735, endPoint y: 817, distance: 13.3
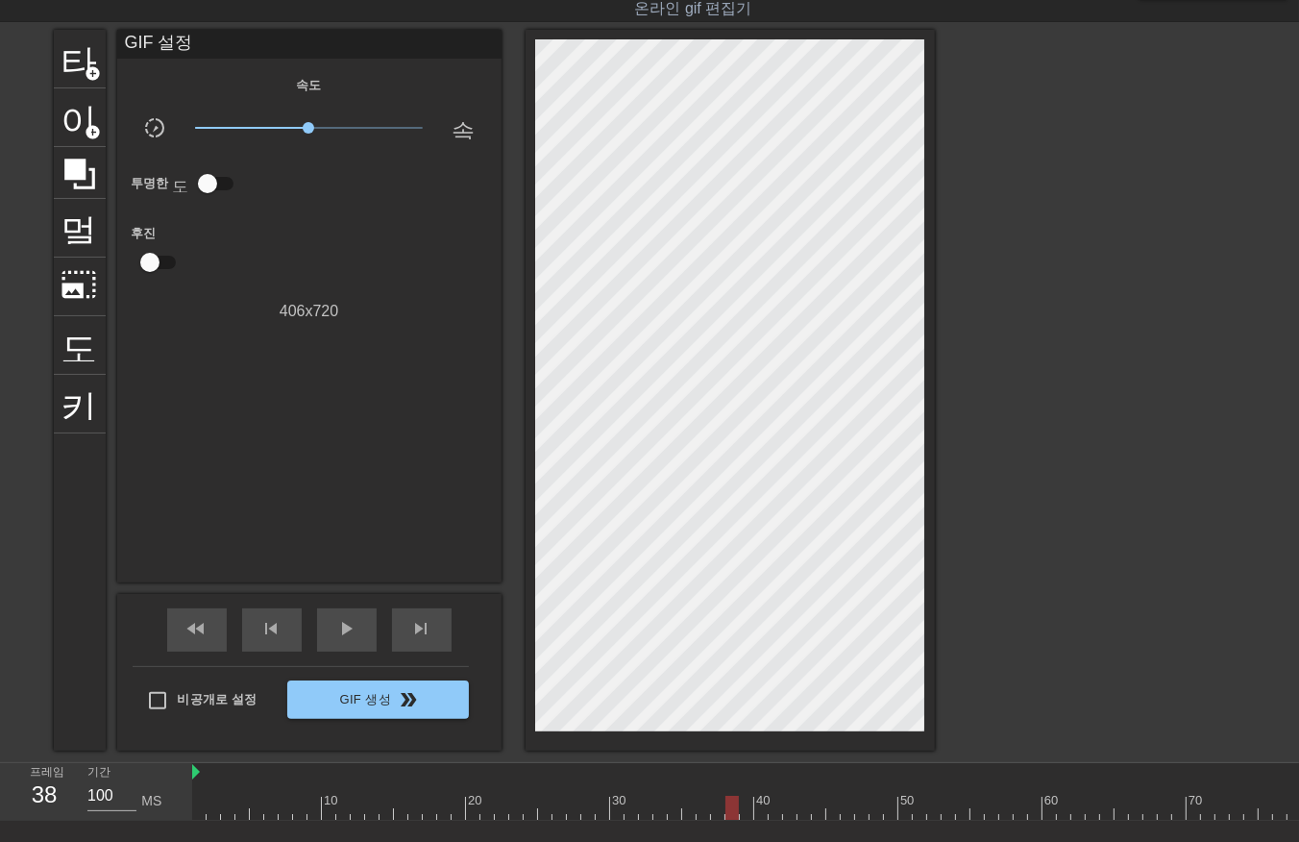
click at [728, 814] on div at bounding box center [941, 808] width 1499 height 24
drag, startPoint x: 745, startPoint y: 804, endPoint x: 760, endPoint y: 809, distance: 16.1
click at [747, 808] on div at bounding box center [941, 808] width 1499 height 24
click at [760, 807] on div at bounding box center [941, 808] width 1499 height 24
drag, startPoint x: 774, startPoint y: 803, endPoint x: 781, endPoint y: 811, distance: 10.2
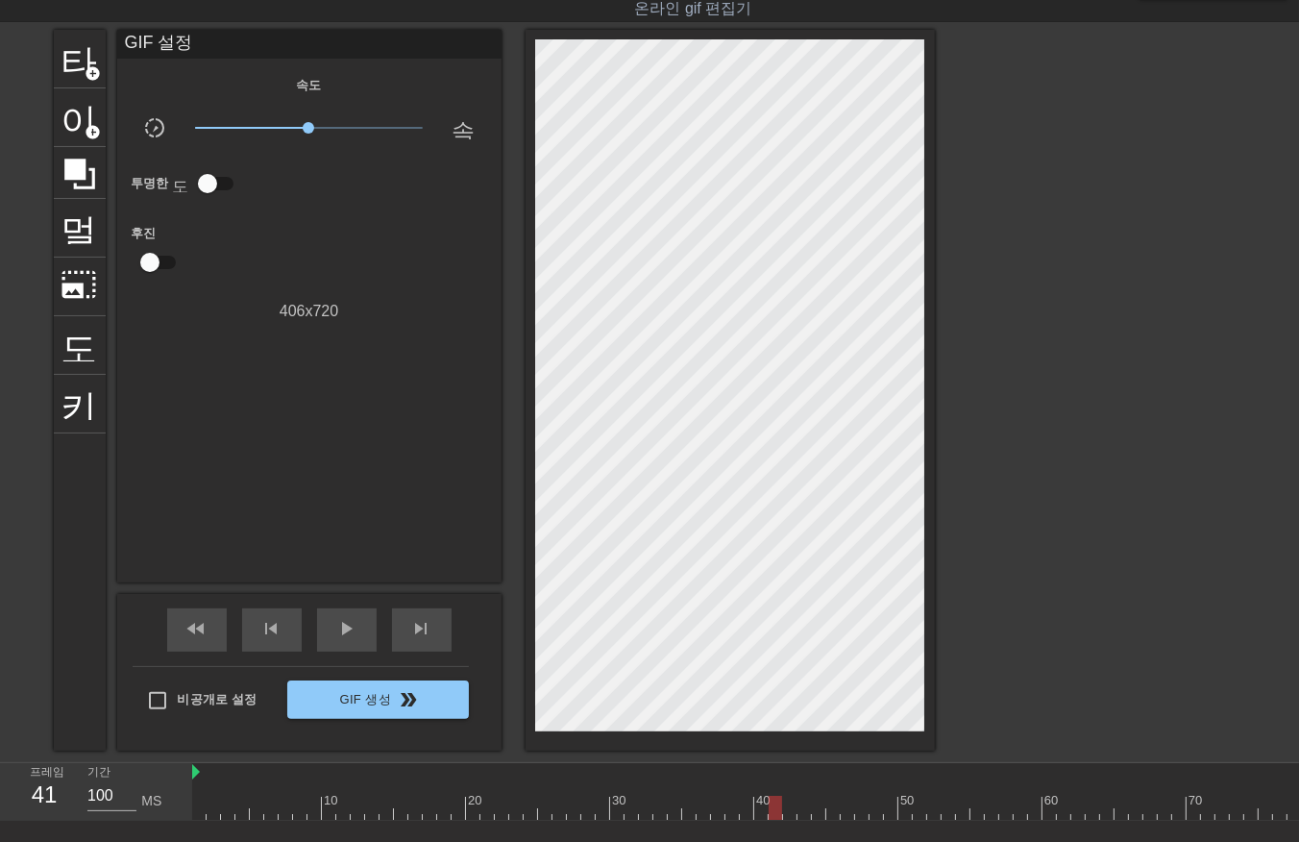
click at [778, 808] on div at bounding box center [941, 808] width 1499 height 24
drag, startPoint x: 785, startPoint y: 799, endPoint x: 803, endPoint y: 810, distance: 21.1
click at [790, 805] on div at bounding box center [941, 808] width 1499 height 24
click at [804, 805] on div at bounding box center [941, 808] width 1499 height 24
click at [821, 808] on div at bounding box center [941, 808] width 1499 height 24
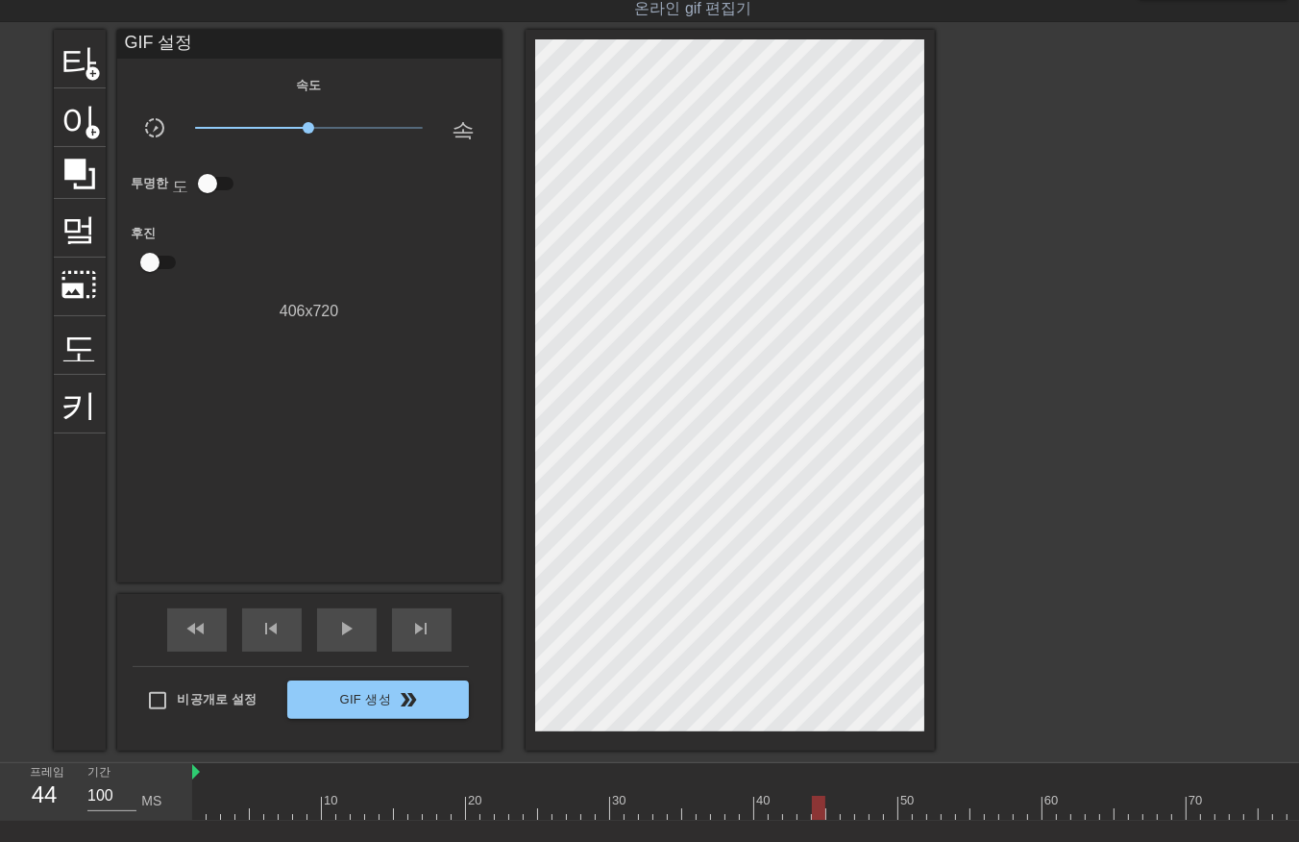
click at [831, 812] on div at bounding box center [941, 808] width 1499 height 24
click at [848, 808] on div at bounding box center [941, 808] width 1499 height 24
drag, startPoint x: 862, startPoint y: 804, endPoint x: 869, endPoint y: 815, distance: 13.1
click at [868, 813] on div at bounding box center [941, 808] width 1499 height 24
drag, startPoint x: 877, startPoint y: 801, endPoint x: 880, endPoint y: 811, distance: 10.0
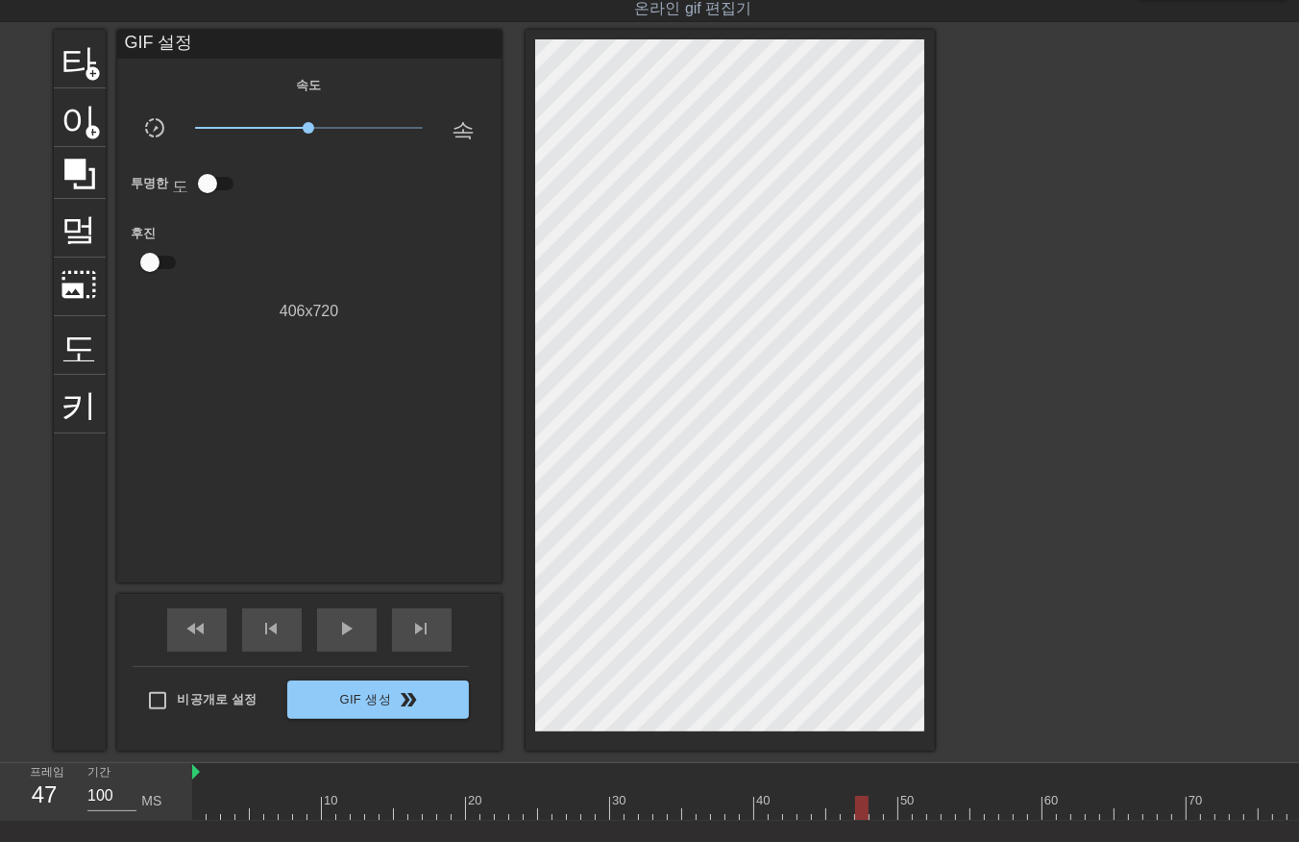
click at [880, 811] on div at bounding box center [941, 808] width 1499 height 24
click at [889, 807] on div at bounding box center [941, 808] width 1499 height 24
click at [901, 801] on div at bounding box center [941, 808] width 1499 height 24
drag, startPoint x: 915, startPoint y: 804, endPoint x: 924, endPoint y: 820, distance: 18.9
click at [915, 809] on div at bounding box center [941, 808] width 1499 height 24
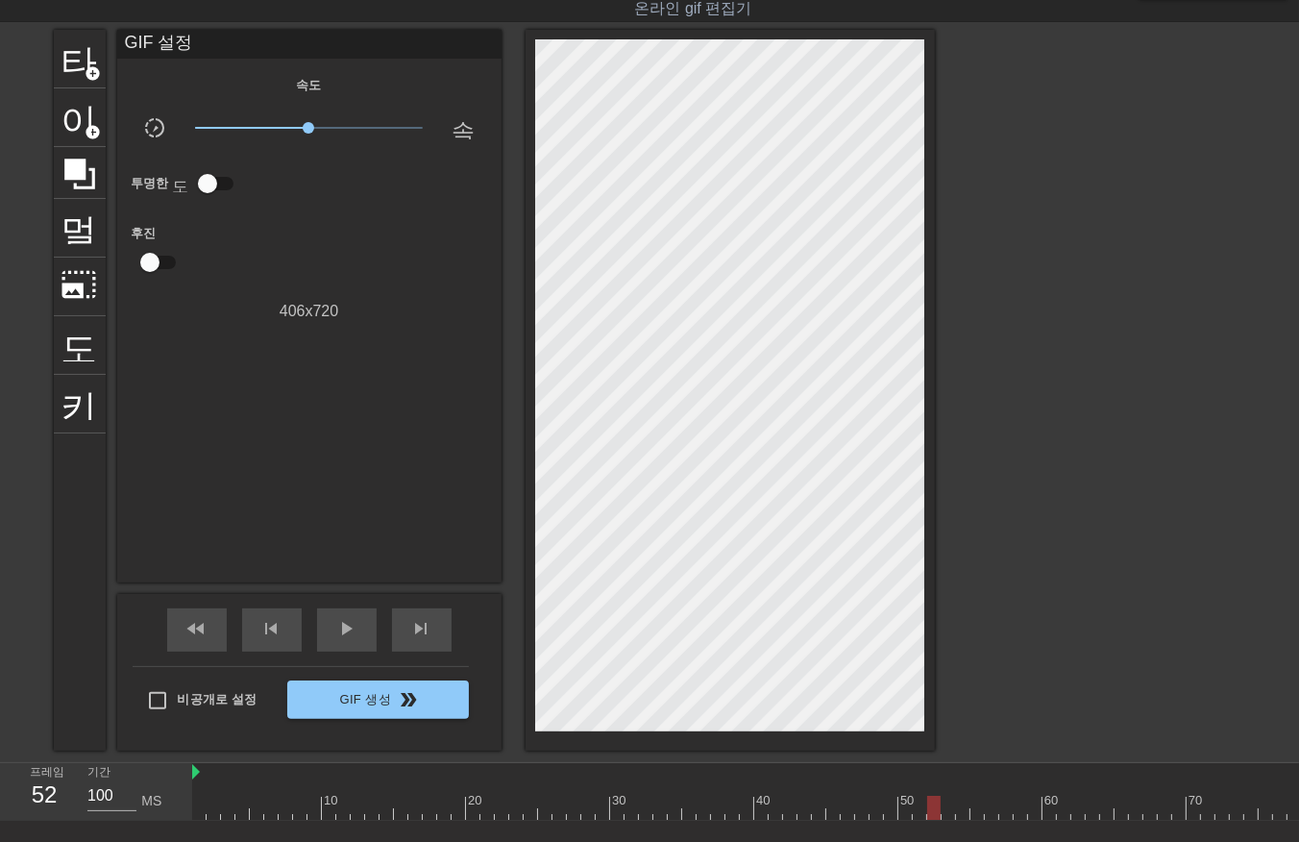
drag, startPoint x: 933, startPoint y: 807, endPoint x: 937, endPoint y: 817, distance: 10.3
click at [933, 809] on div at bounding box center [941, 808] width 1499 height 24
click at [946, 808] on div at bounding box center [941, 808] width 1499 height 24
click at [961, 803] on div at bounding box center [941, 808] width 1499 height 24
click at [975, 810] on div at bounding box center [941, 808] width 1499 height 24
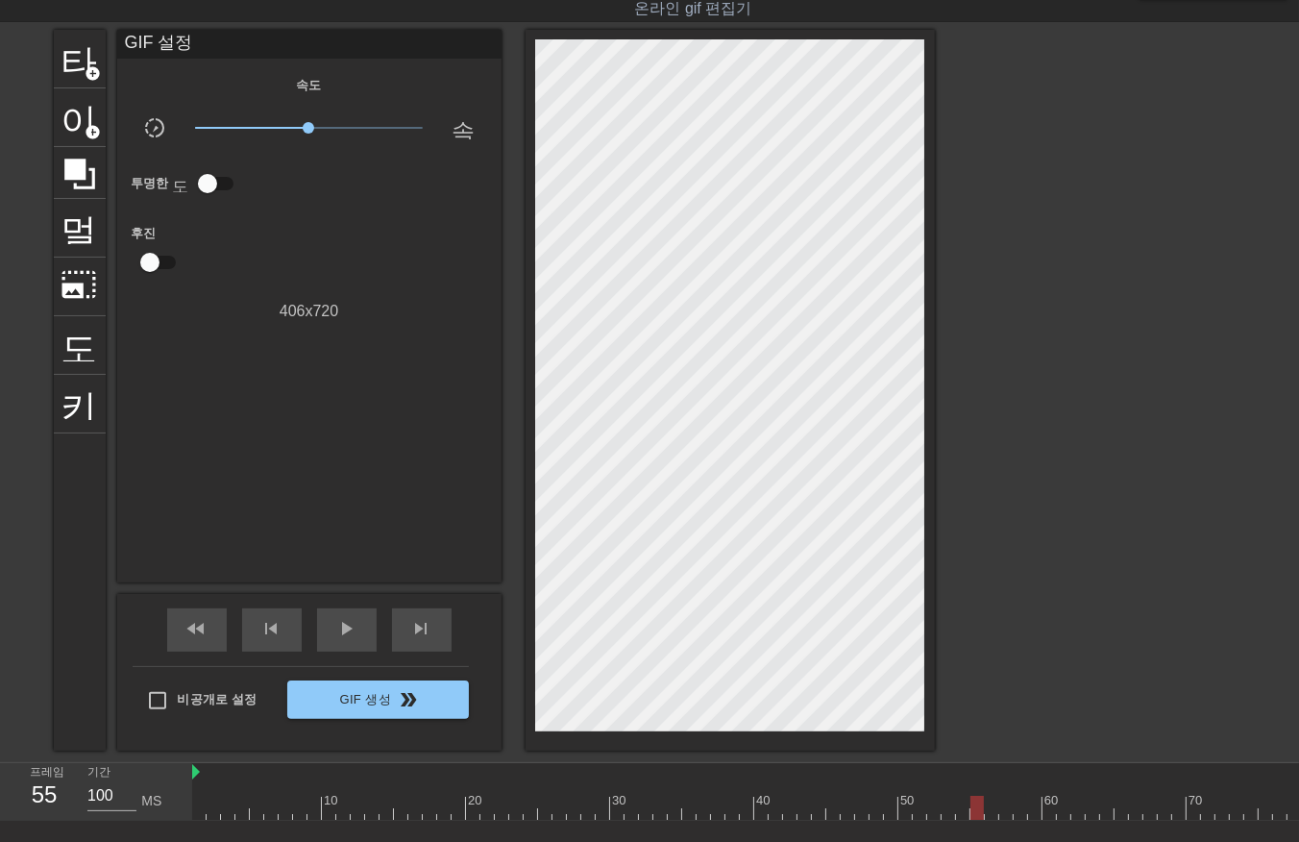
click at [987, 809] on div at bounding box center [941, 808] width 1499 height 24
click at [1001, 809] on div at bounding box center [941, 808] width 1499 height 24
click at [1013, 805] on div at bounding box center [941, 808] width 1499 height 24
drag, startPoint x: 1020, startPoint y: 807, endPoint x: 1029, endPoint y: 829, distance: 23.7
click at [1020, 812] on div at bounding box center [941, 808] width 1499 height 24
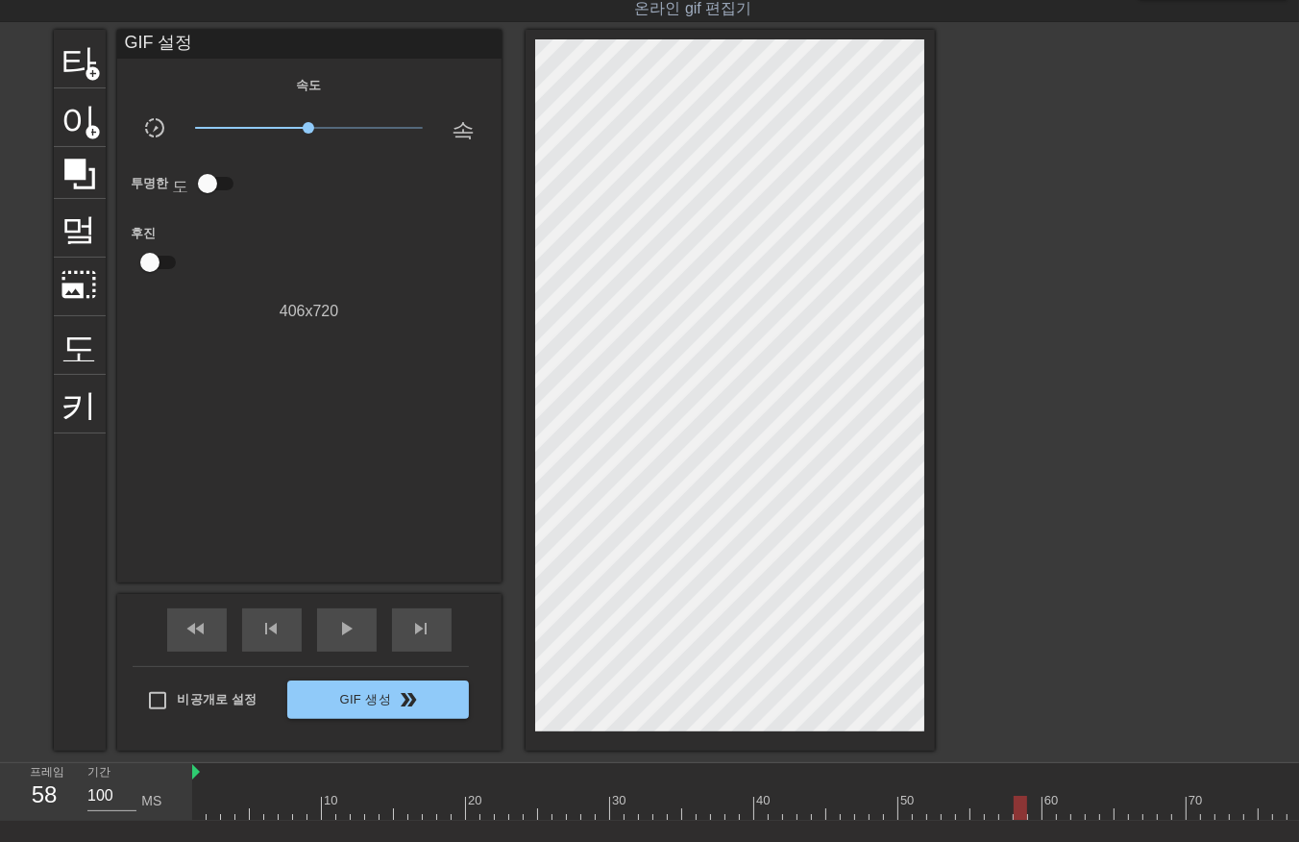
drag, startPoint x: 1031, startPoint y: 799, endPoint x: 1042, endPoint y: 817, distance: 20.8
click at [1034, 805] on div at bounding box center [941, 808] width 1499 height 24
drag, startPoint x: 1048, startPoint y: 808, endPoint x: 1060, endPoint y: 830, distance: 24.9
click at [1048, 817] on div at bounding box center [941, 808] width 1499 height 24
drag, startPoint x: 1062, startPoint y: 808, endPoint x: 1065, endPoint y: 821, distance: 13.8
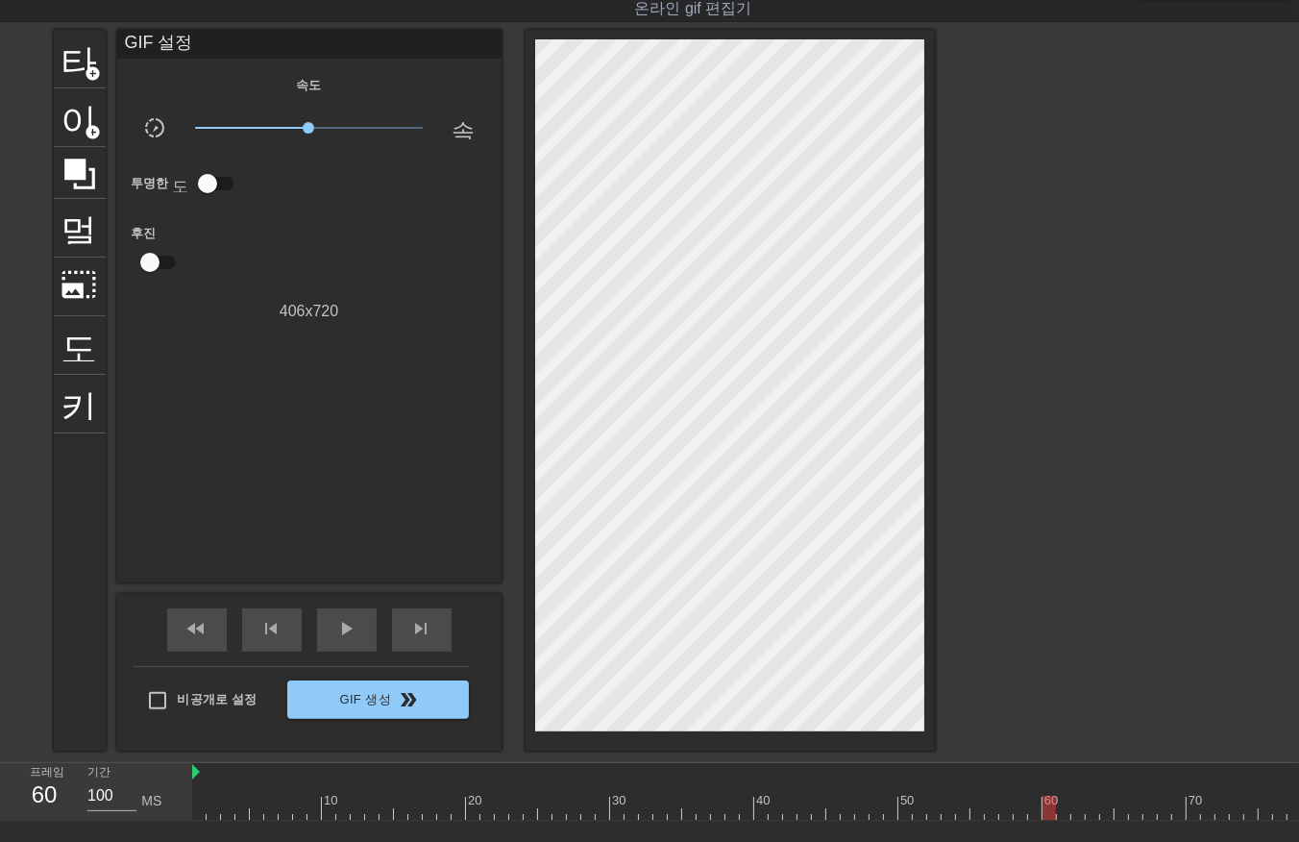
click at [1063, 819] on div "10 20 30 40 50 60 70 80 90 100" at bounding box center [941, 792] width 1499 height 58
drag, startPoint x: 1073, startPoint y: 807, endPoint x: 1071, endPoint y: 820, distance: 12.6
click at [1071, 818] on div at bounding box center [941, 808] width 1499 height 24
click at [1090, 812] on div at bounding box center [941, 808] width 1499 height 24
drag, startPoint x: 1105, startPoint y: 804, endPoint x: 1103, endPoint y: 818, distance: 13.6
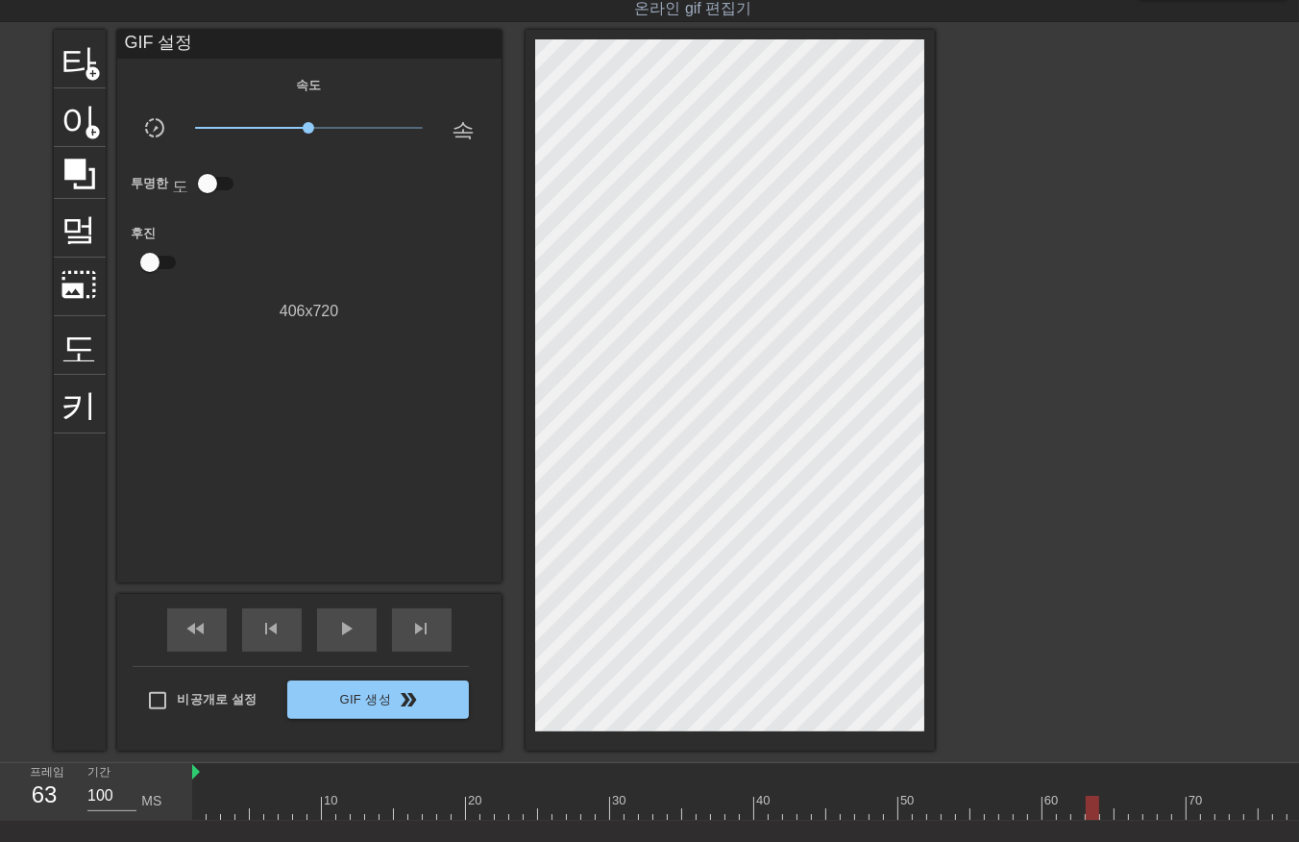
click at [1102, 817] on div at bounding box center [941, 808] width 1499 height 24
drag, startPoint x: 1118, startPoint y: 800, endPoint x: 1122, endPoint y: 819, distance: 18.7
click at [1117, 808] on div at bounding box center [941, 808] width 1499 height 24
drag, startPoint x: 1132, startPoint y: 805, endPoint x: 1137, endPoint y: 819, distance: 14.3
click at [1132, 813] on div at bounding box center [941, 808] width 1499 height 24
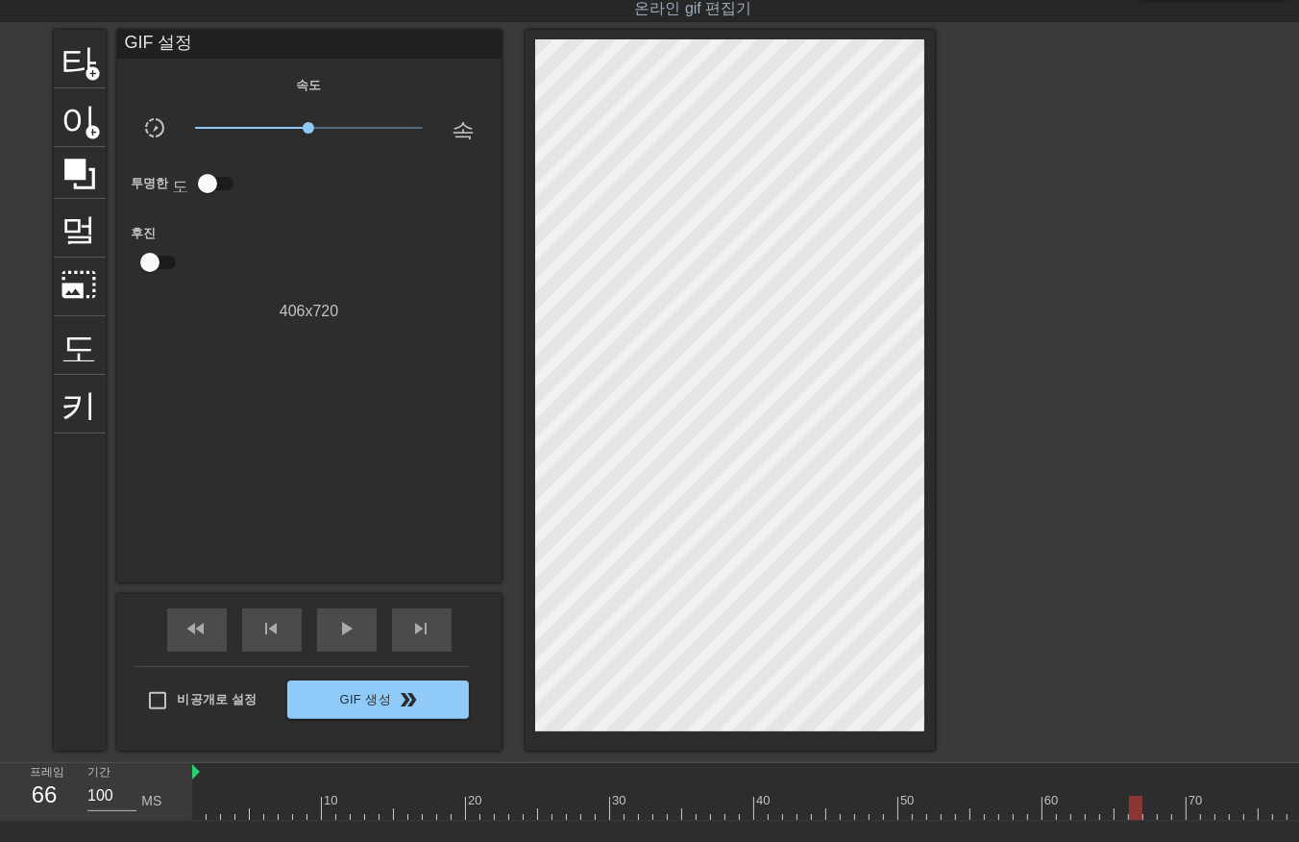
drag, startPoint x: 1149, startPoint y: 801, endPoint x: 1148, endPoint y: 811, distance: 9.7
click at [1148, 811] on div at bounding box center [941, 808] width 1499 height 24
drag, startPoint x: 1165, startPoint y: 803, endPoint x: 1166, endPoint y: 823, distance: 20.2
click at [1166, 820] on div "10 20 30 40 50 60 70 80 90 100" at bounding box center [745, 792] width 1107 height 58
drag, startPoint x: 1173, startPoint y: 802, endPoint x: 1173, endPoint y: 814, distance: 11.5
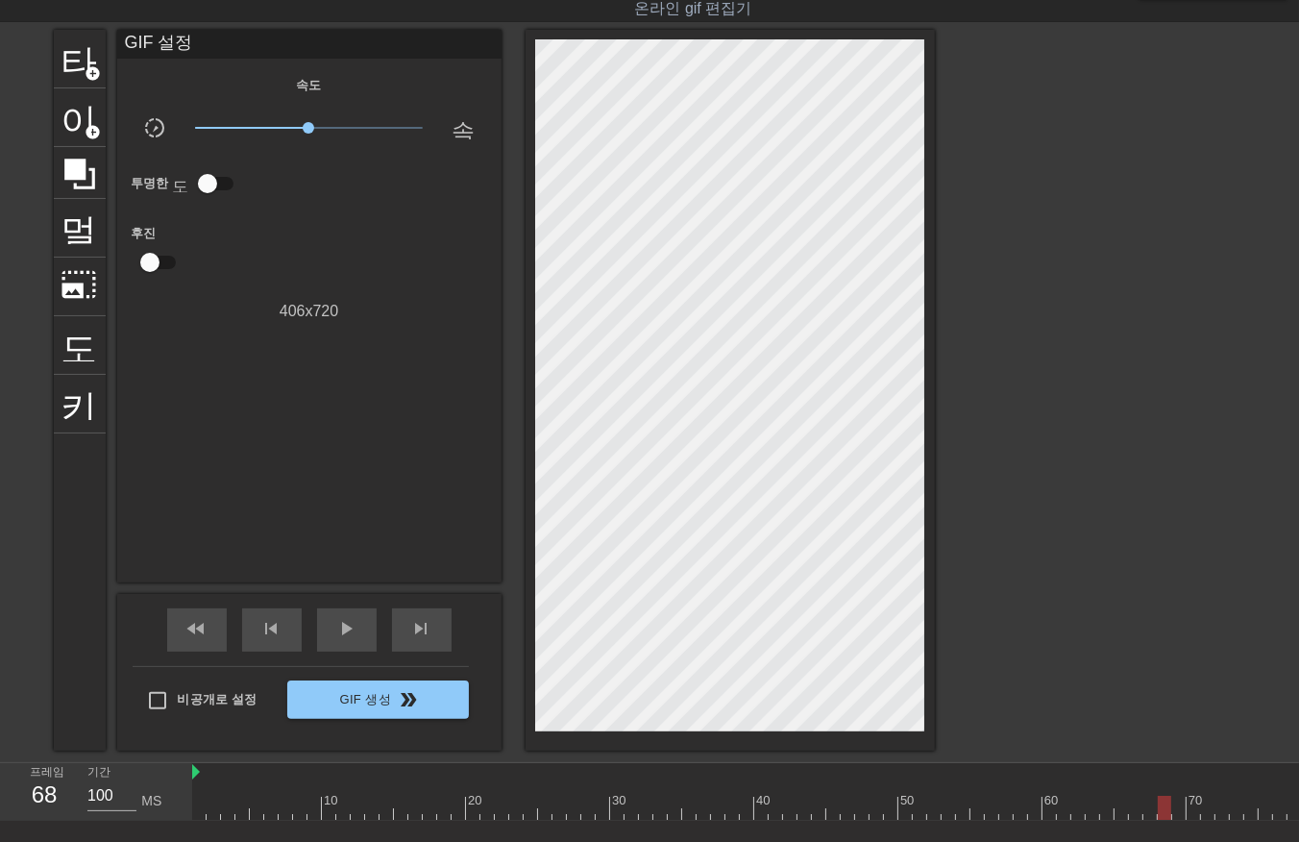
click at [1173, 814] on div at bounding box center [941, 808] width 1499 height 24
drag, startPoint x: 1189, startPoint y: 807, endPoint x: 1188, endPoint y: 820, distance: 12.5
click at [1188, 819] on div "10 20 30 40 50 60 70 80 90 100" at bounding box center [941, 792] width 1499 height 58
drag, startPoint x: 1211, startPoint y: 797, endPoint x: 1222, endPoint y: 820, distance: 24.9
click at [1209, 810] on div at bounding box center [941, 808] width 1499 height 24
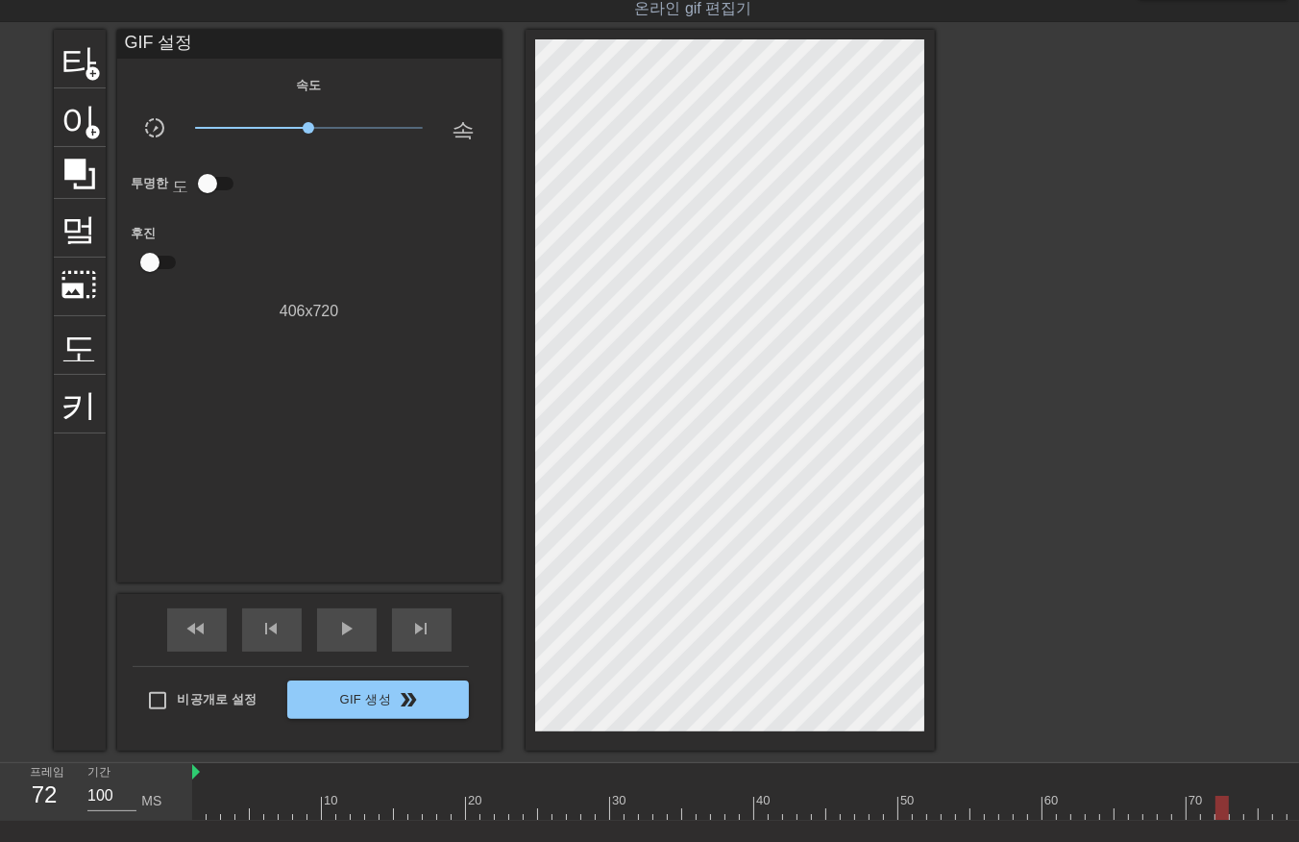
drag, startPoint x: 1224, startPoint y: 807, endPoint x: 1224, endPoint y: 819, distance: 11.5
click at [1223, 818] on div at bounding box center [941, 808] width 1499 height 24
drag, startPoint x: 1236, startPoint y: 802, endPoint x: 1235, endPoint y: 819, distance: 16.4
click at [1234, 819] on div "10 20 30 40 50 60 70 80 90 100" at bounding box center [941, 792] width 1499 height 58
drag, startPoint x: 1246, startPoint y: 805, endPoint x: 1255, endPoint y: 822, distance: 19.3
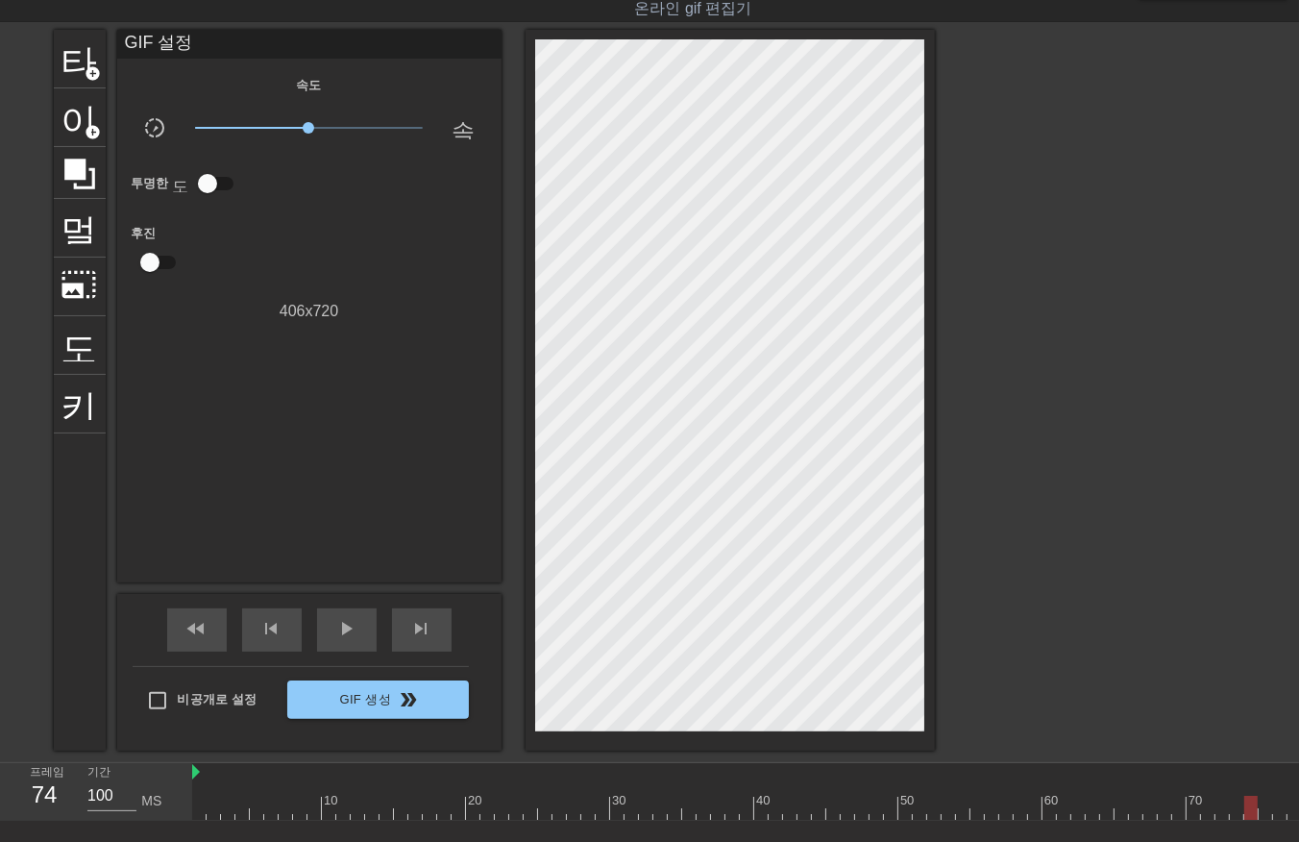
click at [1250, 819] on div "10 20 30 40 50 60 70 80 90 100" at bounding box center [941, 792] width 1499 height 58
drag, startPoint x: 1261, startPoint y: 813, endPoint x: 1269, endPoint y: 823, distance: 13.1
click at [1265, 820] on div "10 20 30 40 50 60 70 80 90 100" at bounding box center [745, 792] width 1107 height 58
drag, startPoint x: 1279, startPoint y: 808, endPoint x: 1282, endPoint y: 828, distance: 20.4
click at [1280, 818] on div at bounding box center [941, 808] width 1499 height 24
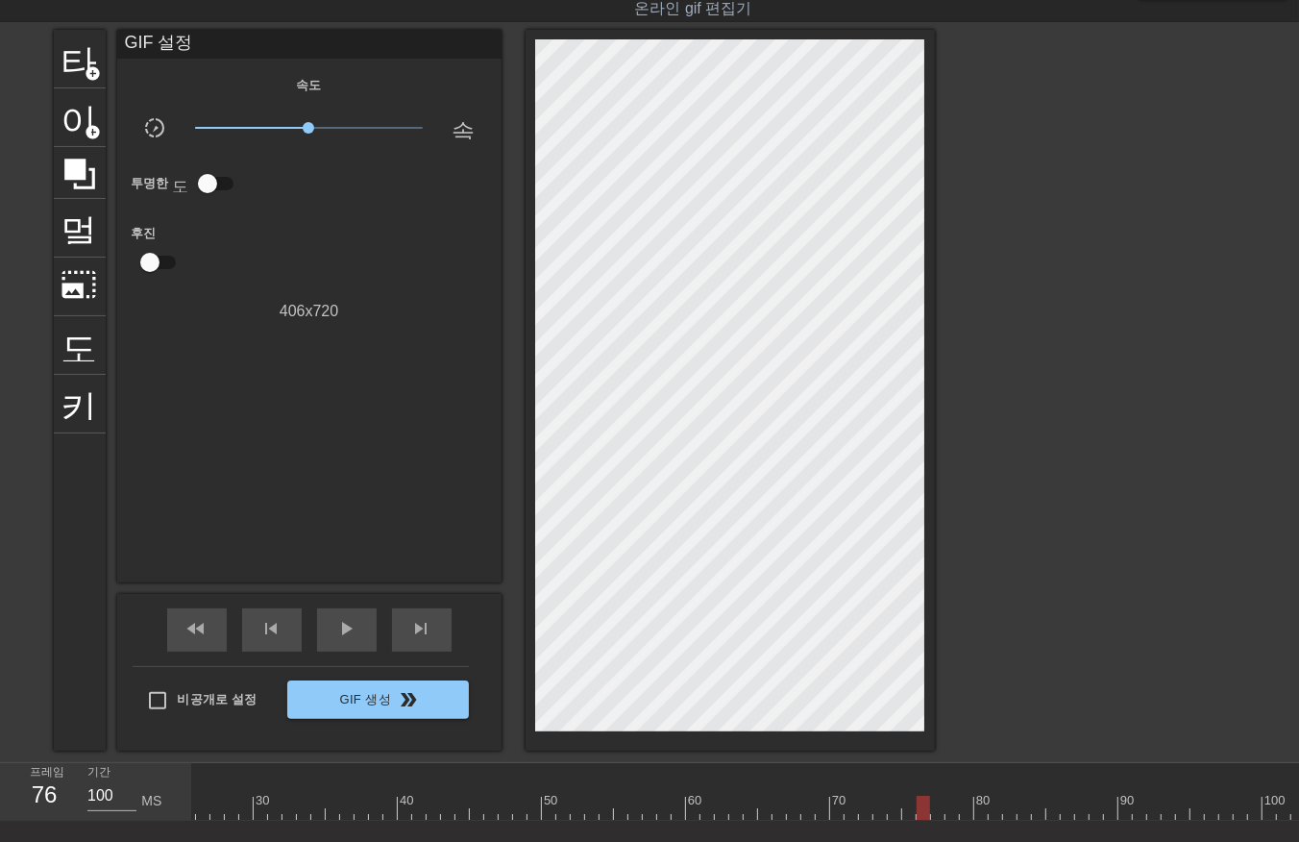
scroll to position [0, 397]
drag, startPoint x: 901, startPoint y: 805, endPoint x: 908, endPoint y: 813, distance: 10.2
click at [899, 808] on div at bounding box center [544, 808] width 1499 height 24
drag, startPoint x: 907, startPoint y: 804, endPoint x: 911, endPoint y: 818, distance: 14.0
click at [907, 811] on div at bounding box center [544, 808] width 1499 height 24
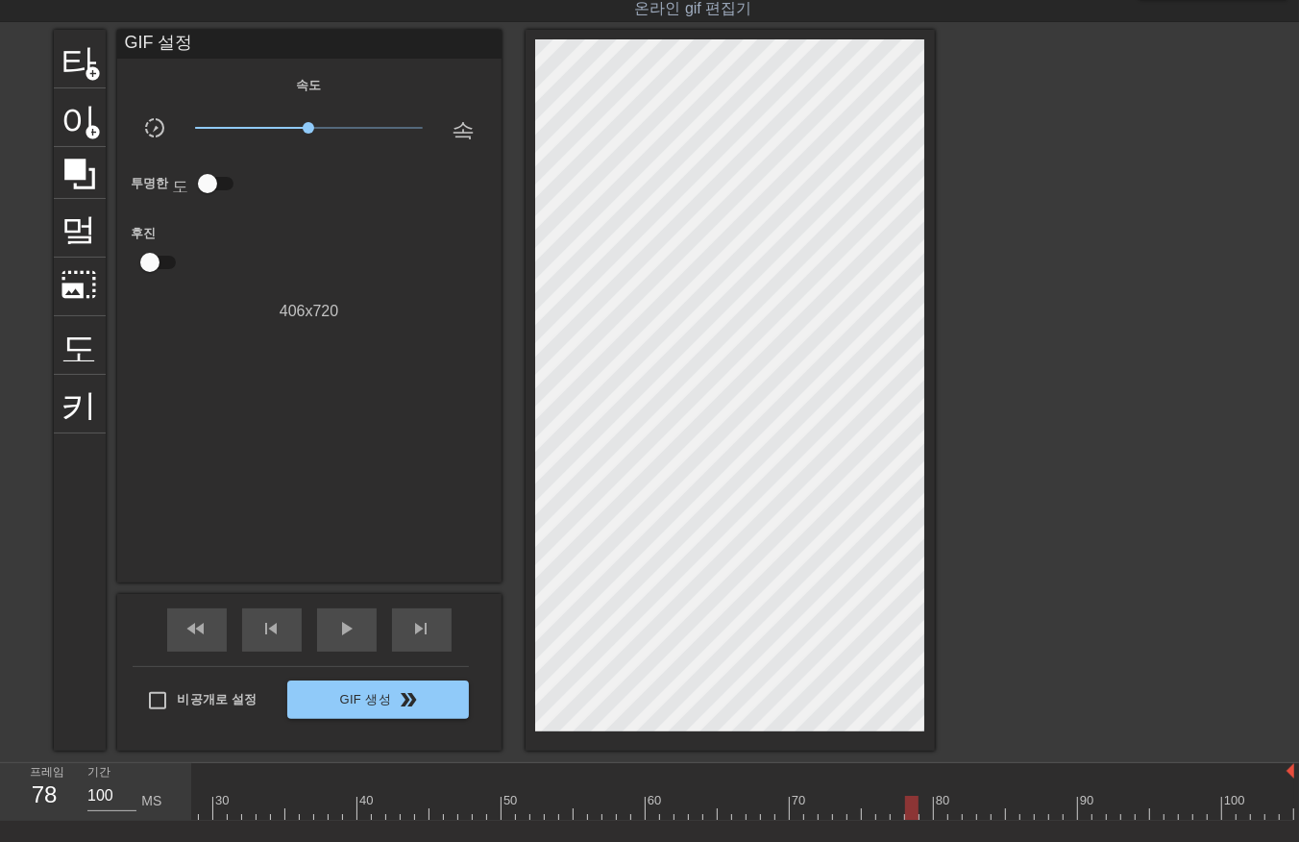
click at [924, 809] on div at bounding box center [544, 808] width 1499 height 24
click at [939, 812] on div at bounding box center [544, 808] width 1499 height 24
drag, startPoint x: 949, startPoint y: 803, endPoint x: 952, endPoint y: 813, distance: 10.0
click at [949, 810] on div at bounding box center [544, 808] width 1499 height 24
click at [965, 809] on div at bounding box center [544, 808] width 1499 height 24
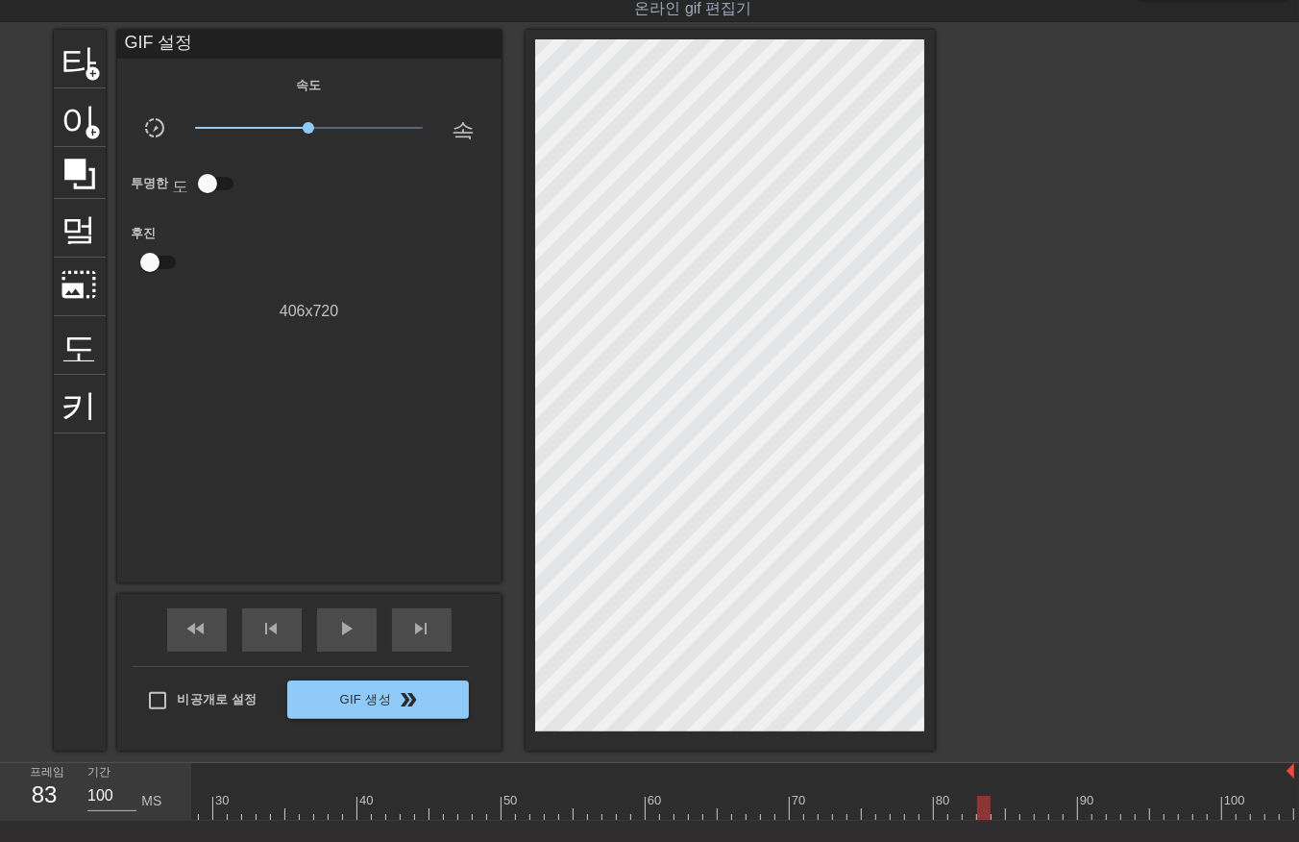
click at [978, 804] on div at bounding box center [544, 808] width 1499 height 24
drag, startPoint x: 994, startPoint y: 805, endPoint x: 1010, endPoint y: 826, distance: 26.1
click at [993, 808] on div at bounding box center [544, 808] width 1499 height 24
drag, startPoint x: 1009, startPoint y: 802, endPoint x: 1005, endPoint y: 812, distance: 10.3
click at [1005, 812] on div at bounding box center [544, 808] width 1499 height 24
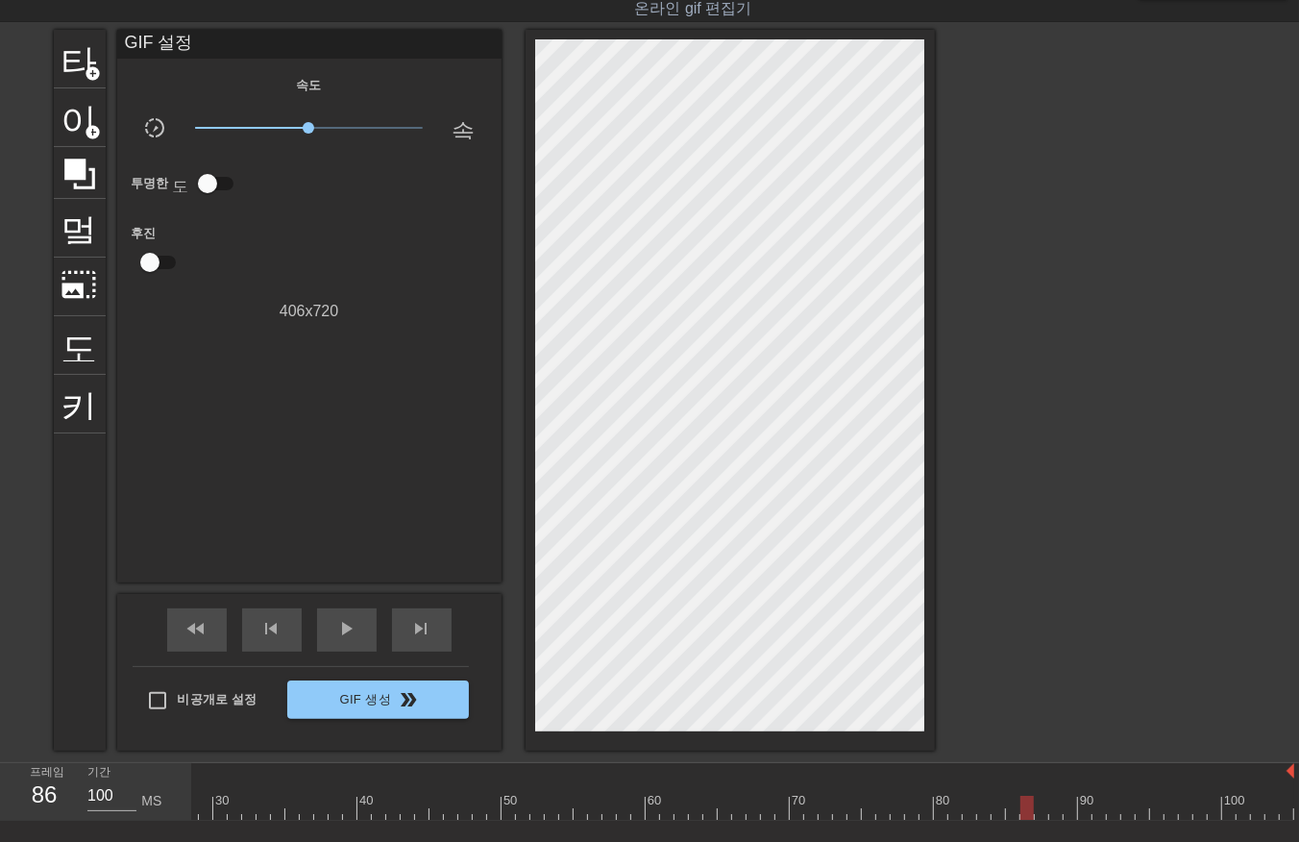
drag, startPoint x: 1020, startPoint y: 803, endPoint x: 1028, endPoint y: 820, distance: 18.1
click at [1023, 815] on div at bounding box center [544, 808] width 1499 height 24
drag, startPoint x: 1034, startPoint y: 807, endPoint x: 1040, endPoint y: 820, distance: 13.8
click at [1035, 810] on div at bounding box center [544, 808] width 1499 height 24
drag, startPoint x: 1052, startPoint y: 802, endPoint x: 1058, endPoint y: 819, distance: 17.3
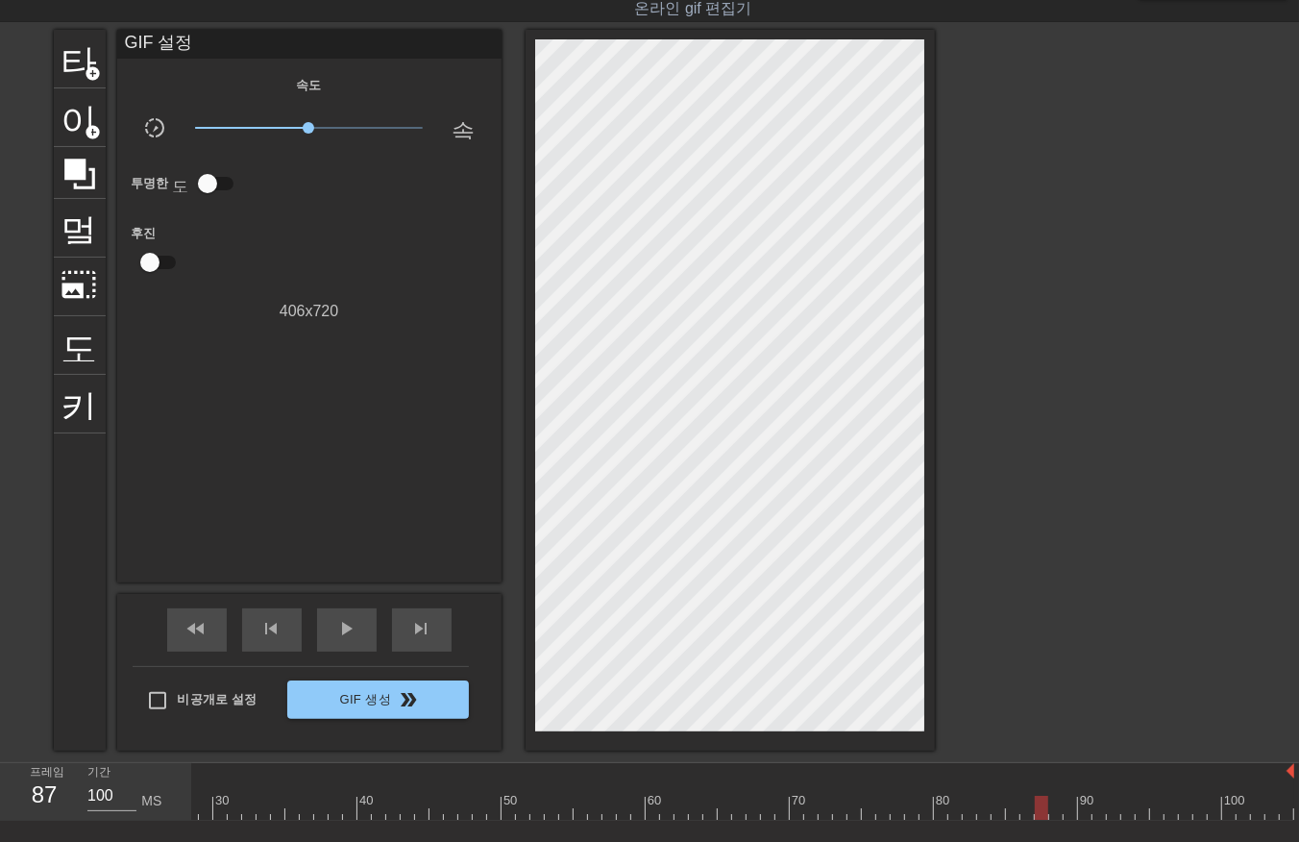
click at [1055, 818] on div at bounding box center [544, 808] width 1499 height 24
drag, startPoint x: 1062, startPoint y: 800, endPoint x: 1066, endPoint y: 813, distance: 13.4
click at [1063, 809] on div at bounding box center [544, 808] width 1499 height 24
click at [1082, 808] on div at bounding box center [544, 808] width 1499 height 24
drag, startPoint x: 1093, startPoint y: 803, endPoint x: 1099, endPoint y: 817, distance: 14.6
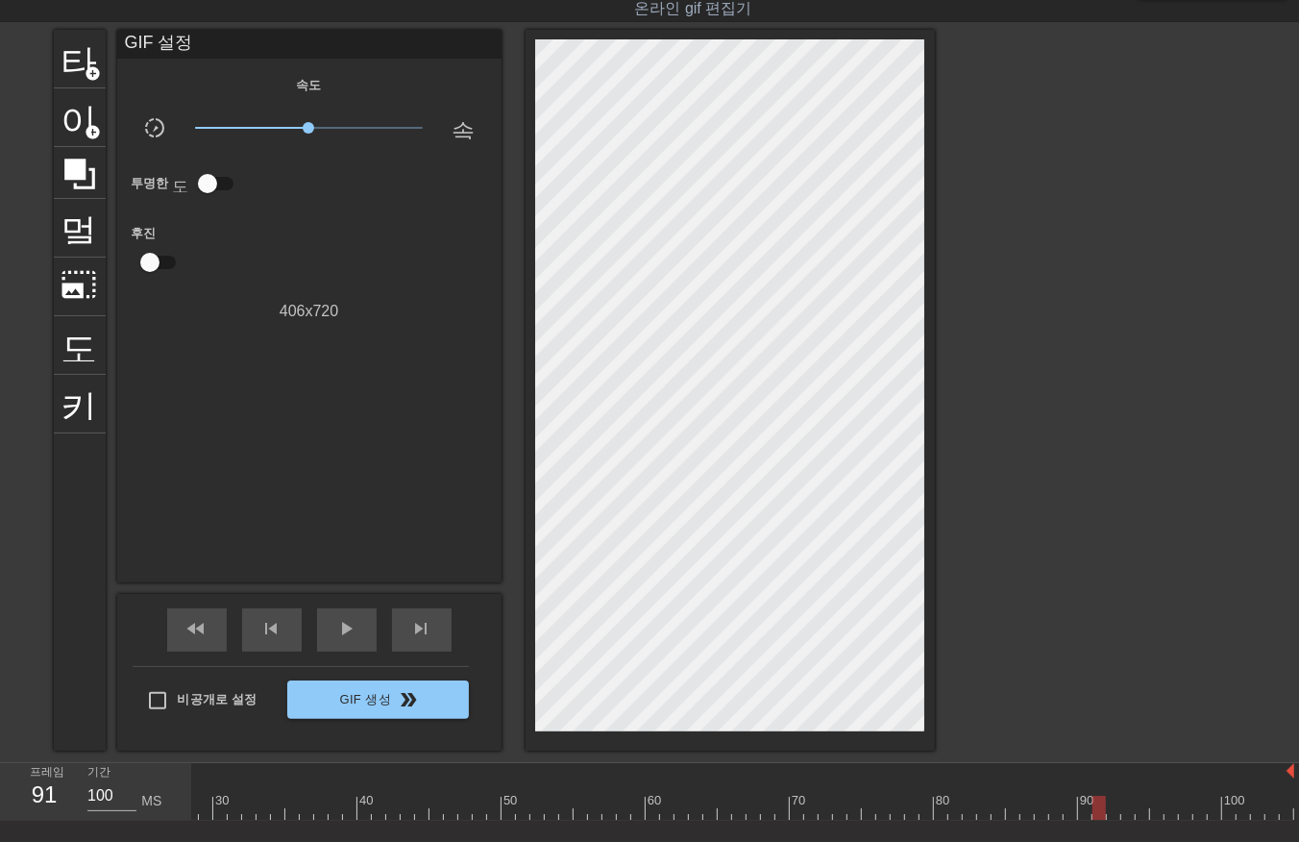
click at [1097, 813] on div at bounding box center [544, 808] width 1499 height 24
drag, startPoint x: 1107, startPoint y: 804, endPoint x: 1121, endPoint y: 818, distance: 19.7
click at [1114, 814] on div at bounding box center [544, 808] width 1499 height 24
drag, startPoint x: 1126, startPoint y: 802, endPoint x: 1144, endPoint y: 817, distance: 23.3
click at [1127, 807] on div at bounding box center [544, 808] width 1499 height 24
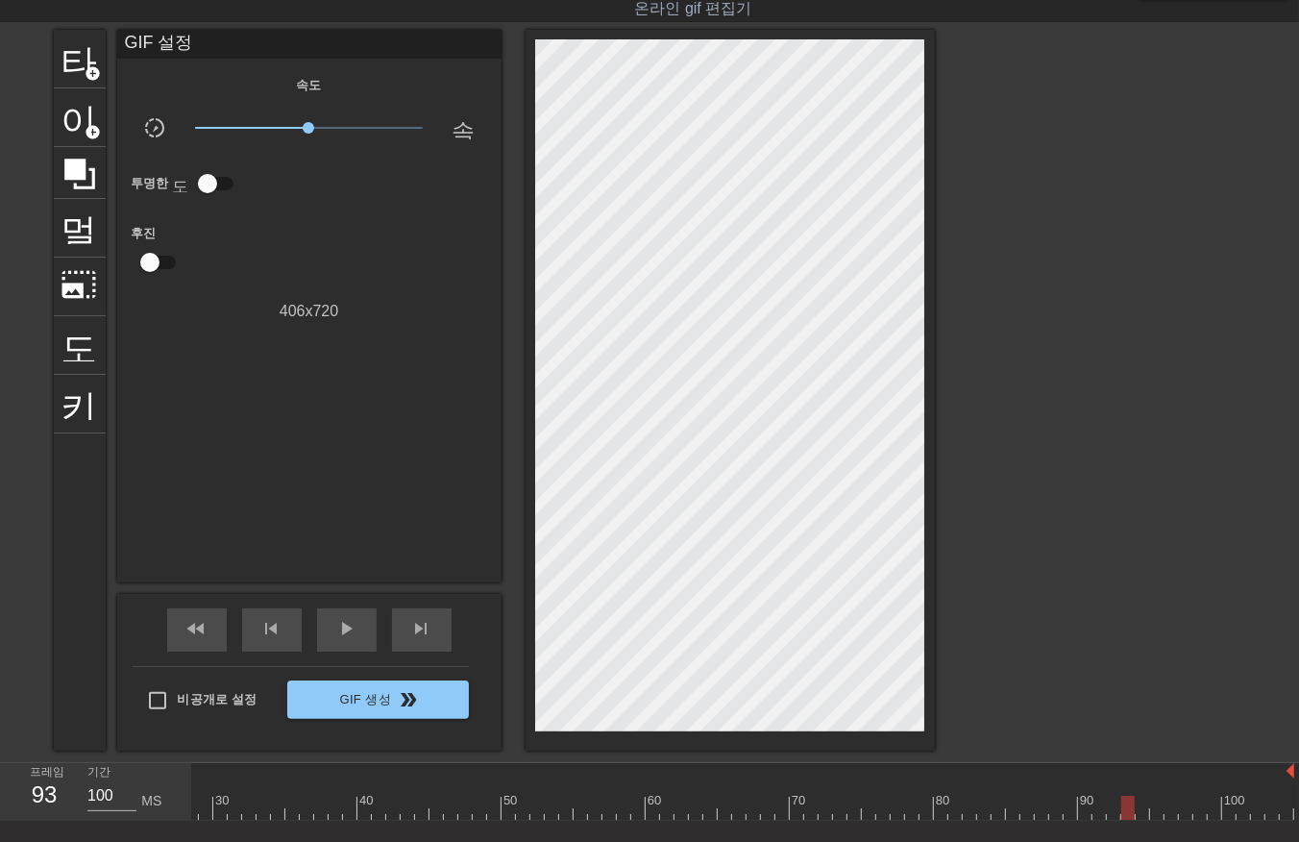
click at [1140, 813] on div at bounding box center [544, 808] width 1499 height 24
drag
click at [1156, 810] on div at bounding box center [544, 808] width 1499 height 24
click at [1174, 815] on div at bounding box center [544, 808] width 1499 height 24
click at [1185, 807] on div at bounding box center [544, 808] width 1499 height 24
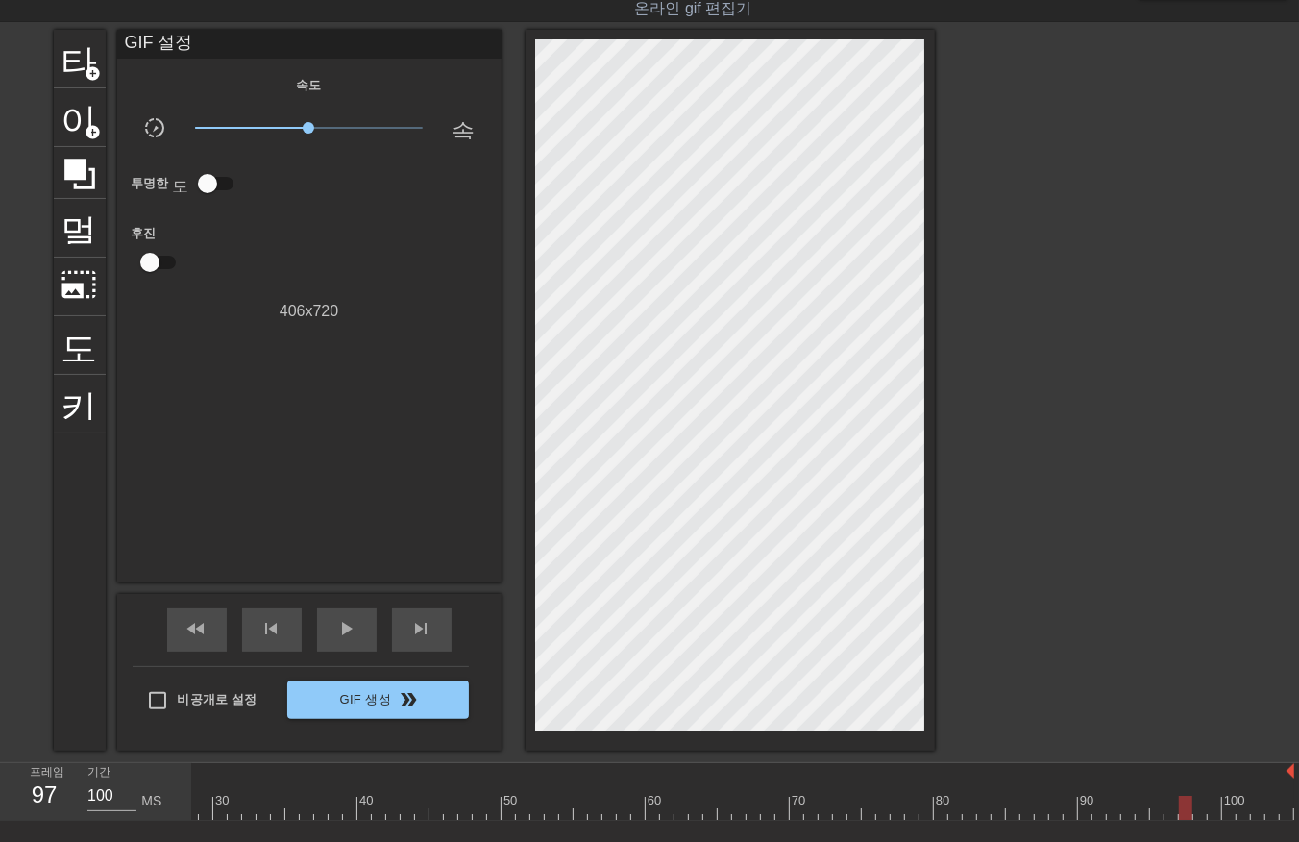
click at [1199, 812] on div at bounding box center [544, 808] width 1499 height 24
click at [1211, 805] on div at bounding box center [544, 808] width 1499 height 24
click at [1233, 809] on div at bounding box center [544, 808] width 1499 height 24
click at [1244, 808] on div at bounding box center [544, 808] width 1499 height 24
click at [1265, 811] on div at bounding box center [544, 808] width 1499 height 24
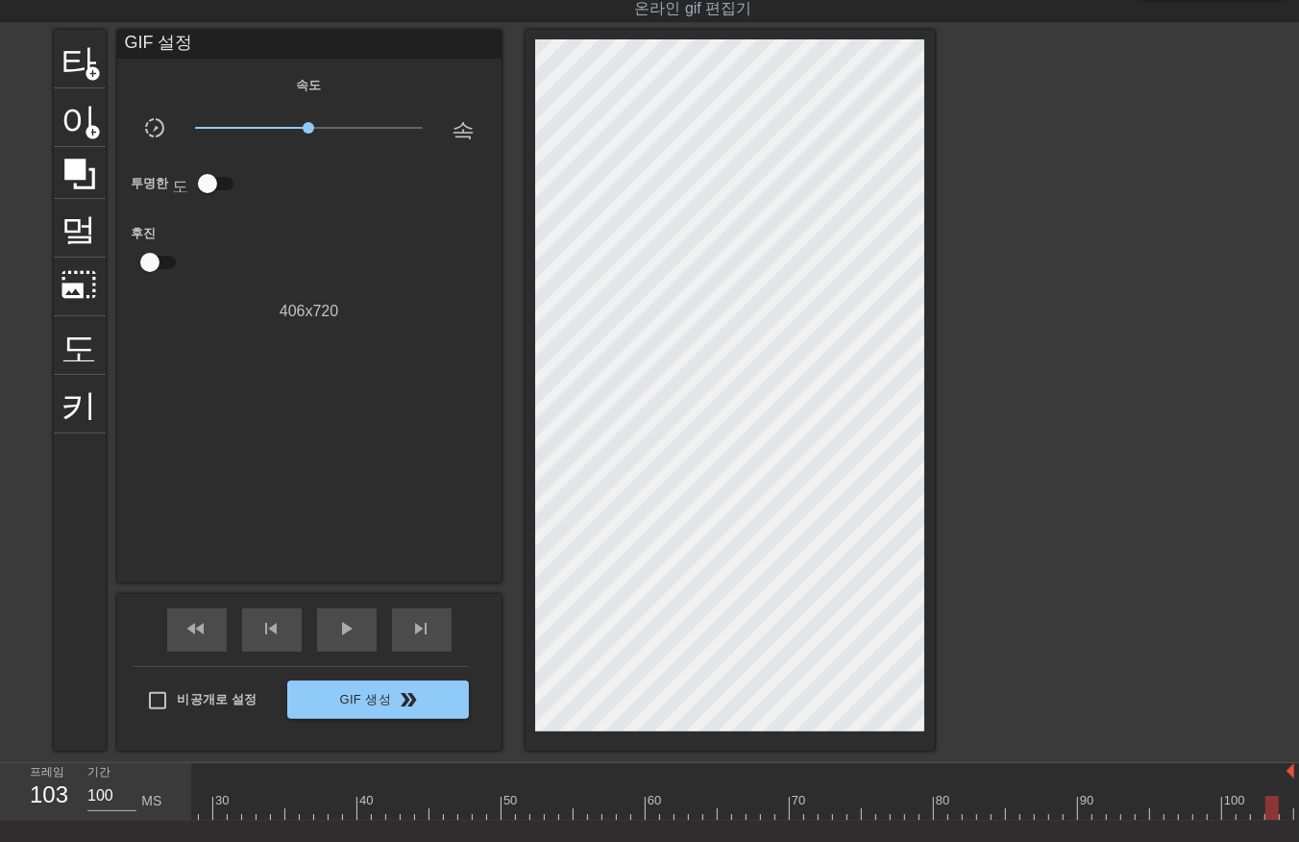
click at [1288, 801] on div at bounding box center [544, 808] width 1499 height 24
